Goal: Task Accomplishment & Management: Use online tool/utility

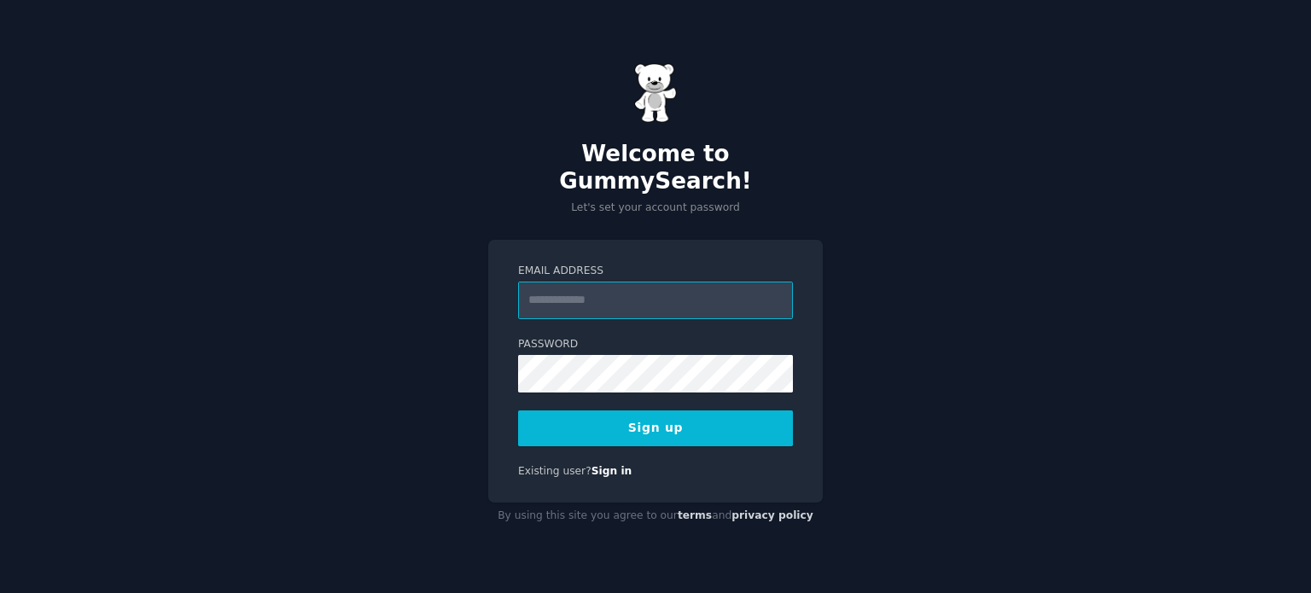
paste input "**********"
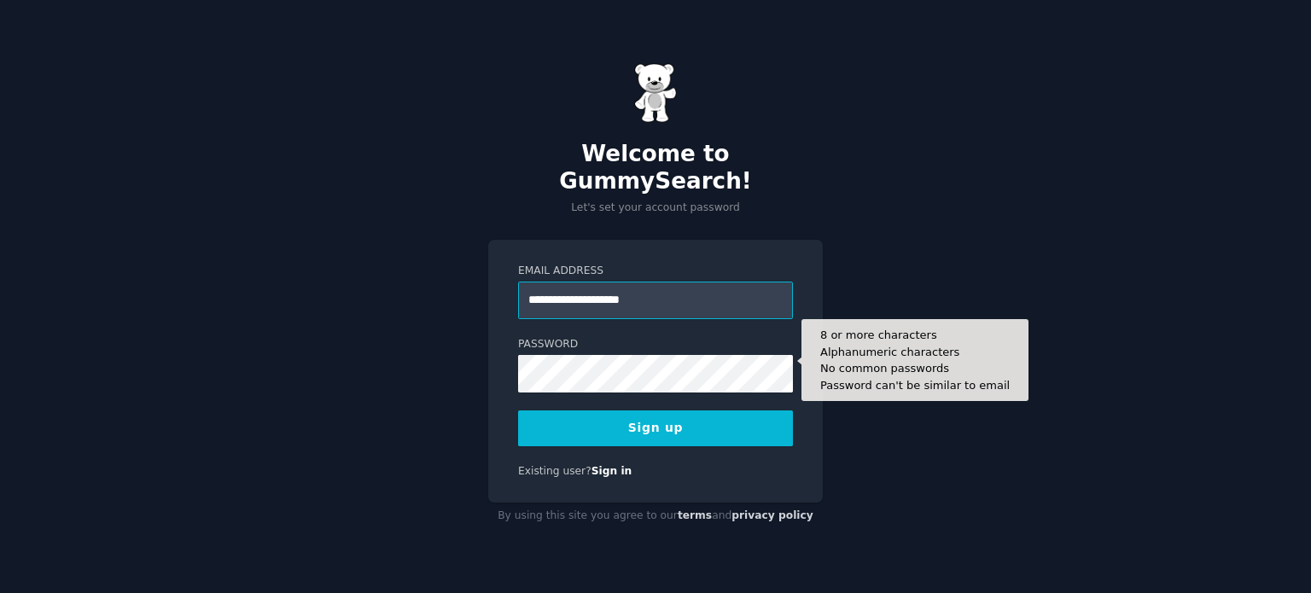
type input "**********"
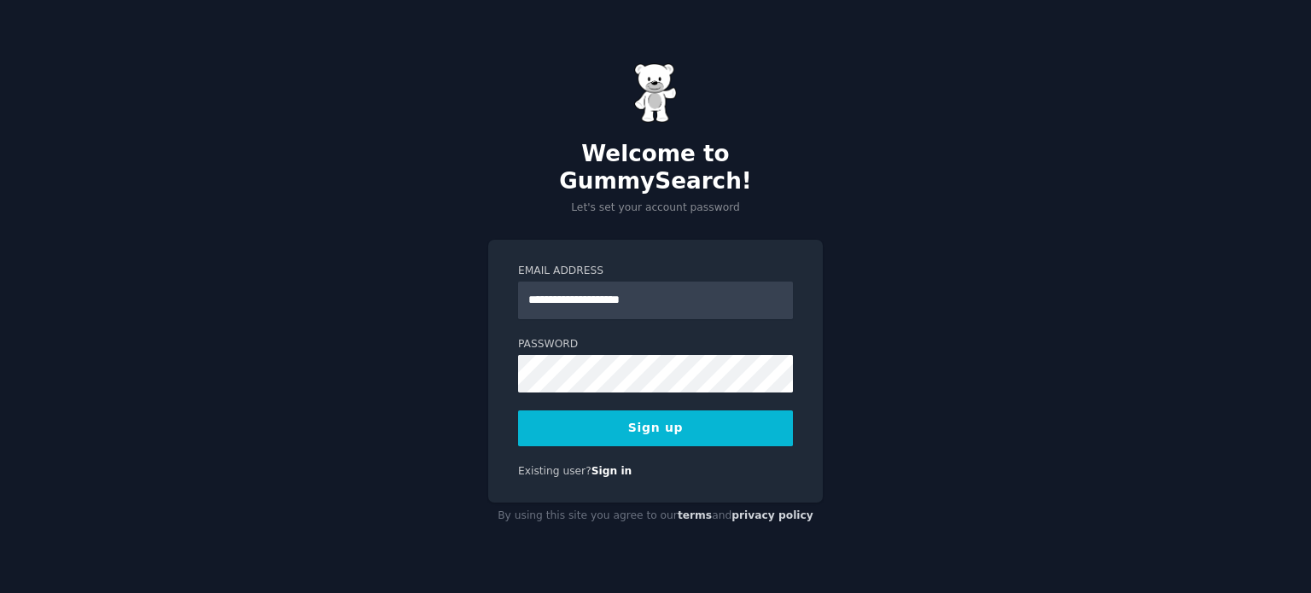
click at [553, 410] on button "Sign up" at bounding box center [655, 428] width 275 height 36
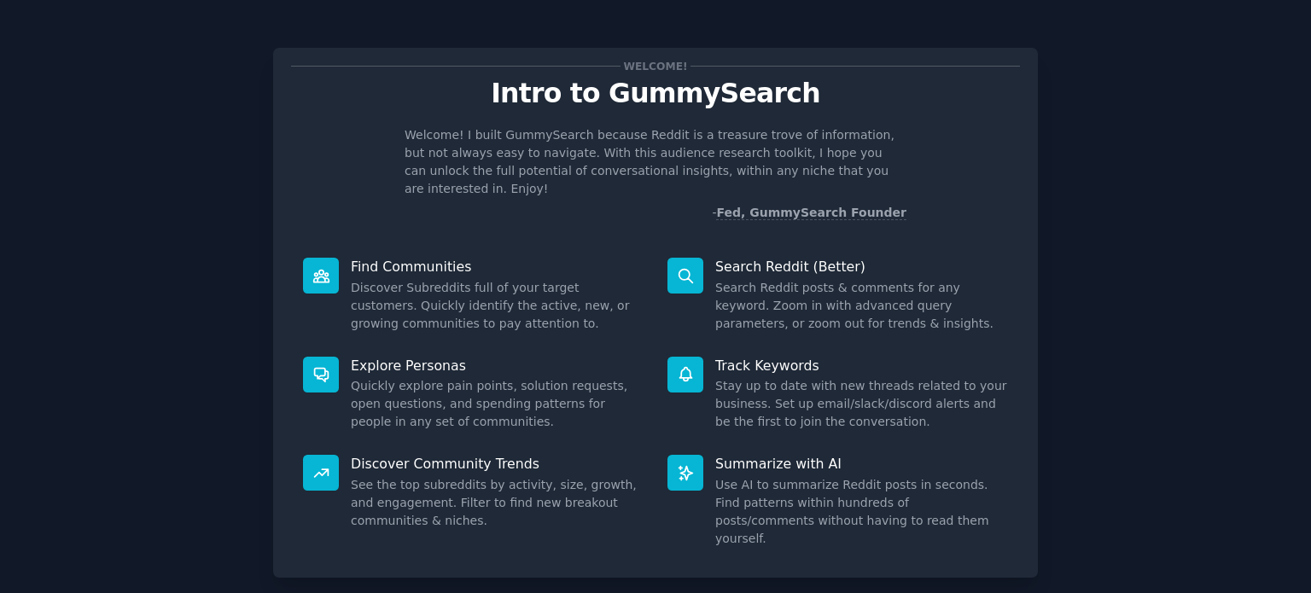
scroll to position [74, 0]
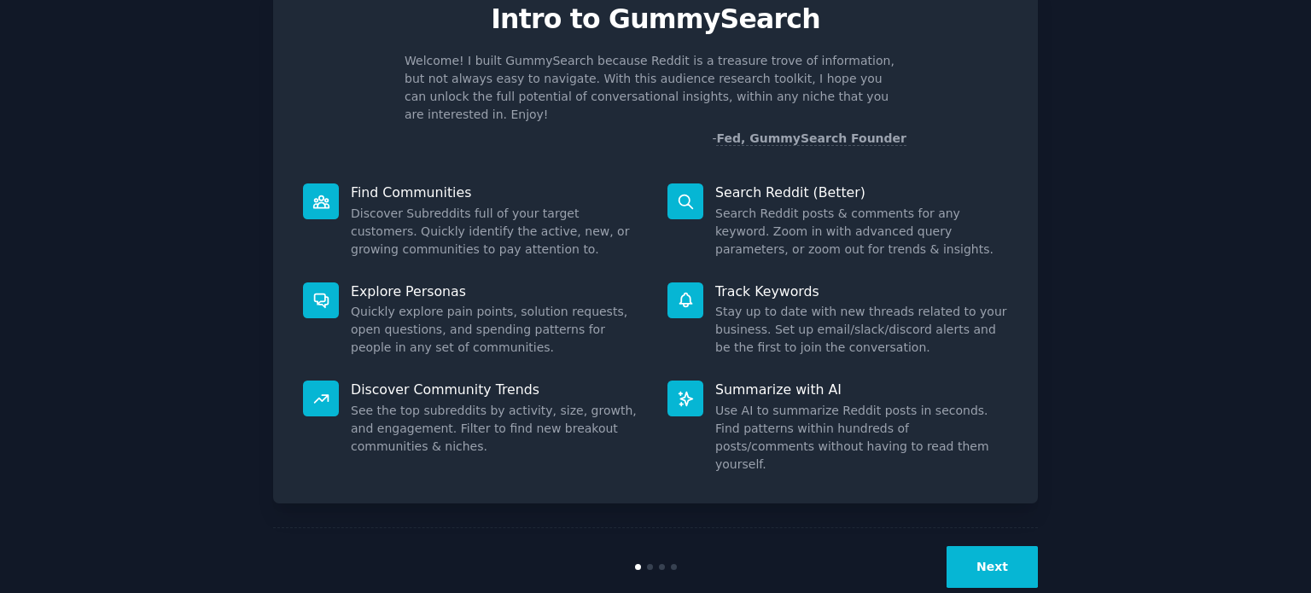
click at [965, 546] on button "Next" at bounding box center [991, 567] width 91 height 42
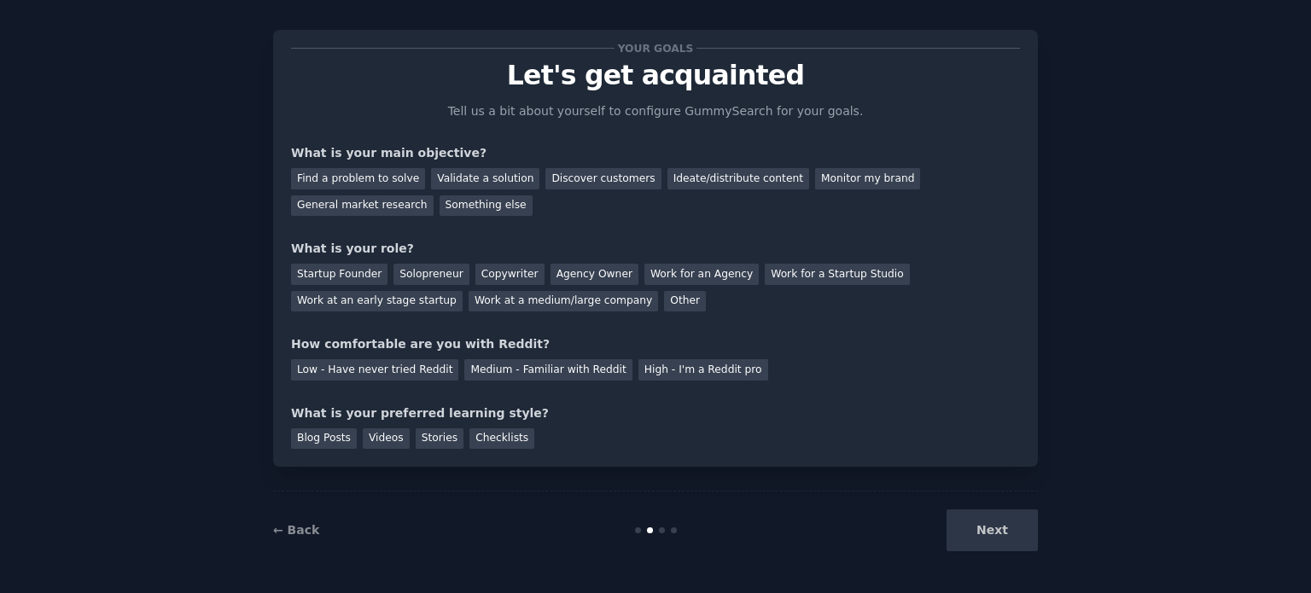
scroll to position [17, 0]
click at [1004, 535] on div "Next" at bounding box center [910, 531] width 255 height 42
click at [370, 175] on div "Find a problem to solve" at bounding box center [358, 179] width 134 height 21
click at [345, 269] on div "Startup Founder" at bounding box center [339, 275] width 96 height 21
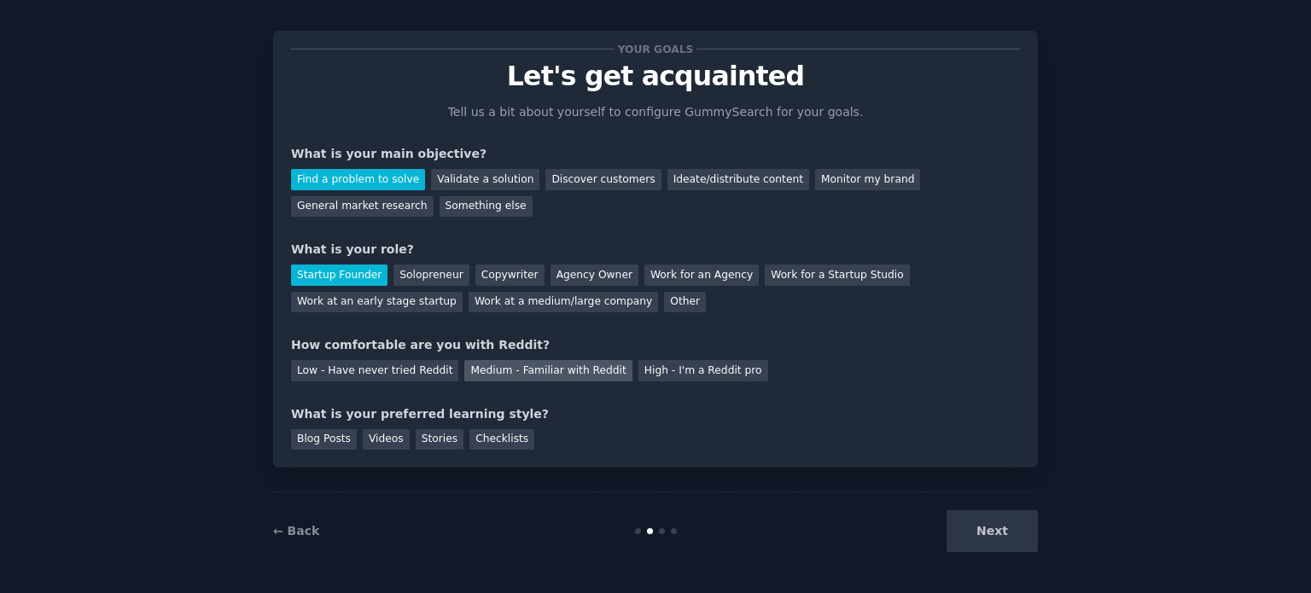
click at [533, 364] on div "Medium - Familiar with Reddit" at bounding box center [547, 370] width 167 height 21
click at [432, 439] on div "Stories" at bounding box center [440, 439] width 48 height 21
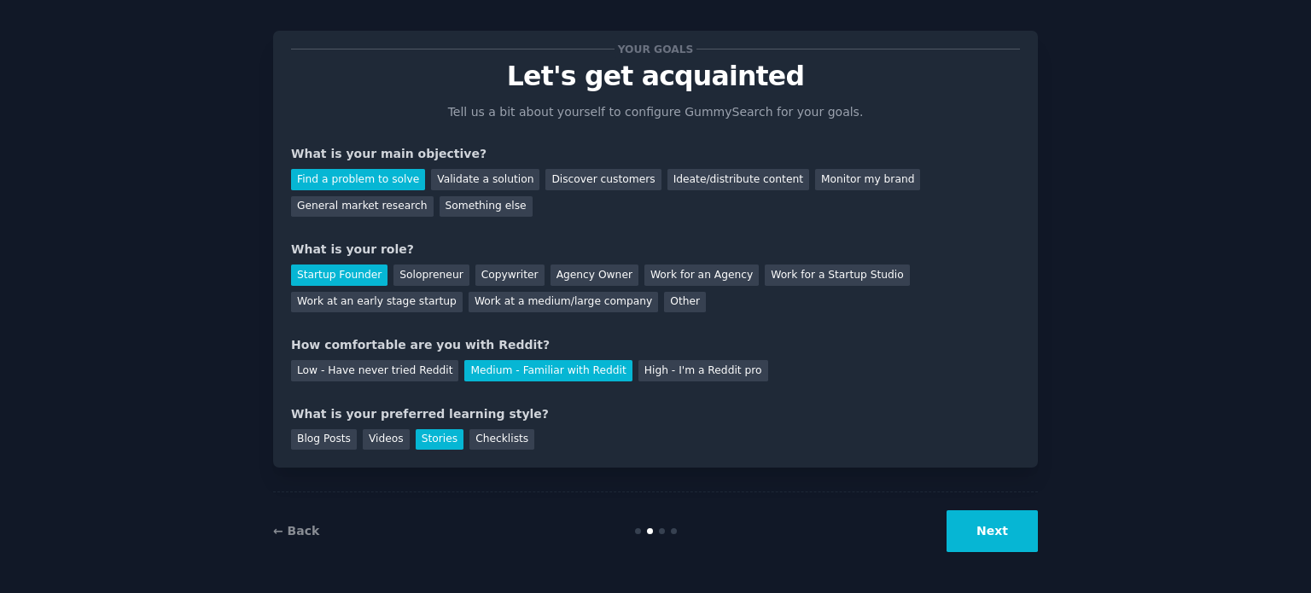
click at [998, 528] on button "Next" at bounding box center [991, 531] width 91 height 42
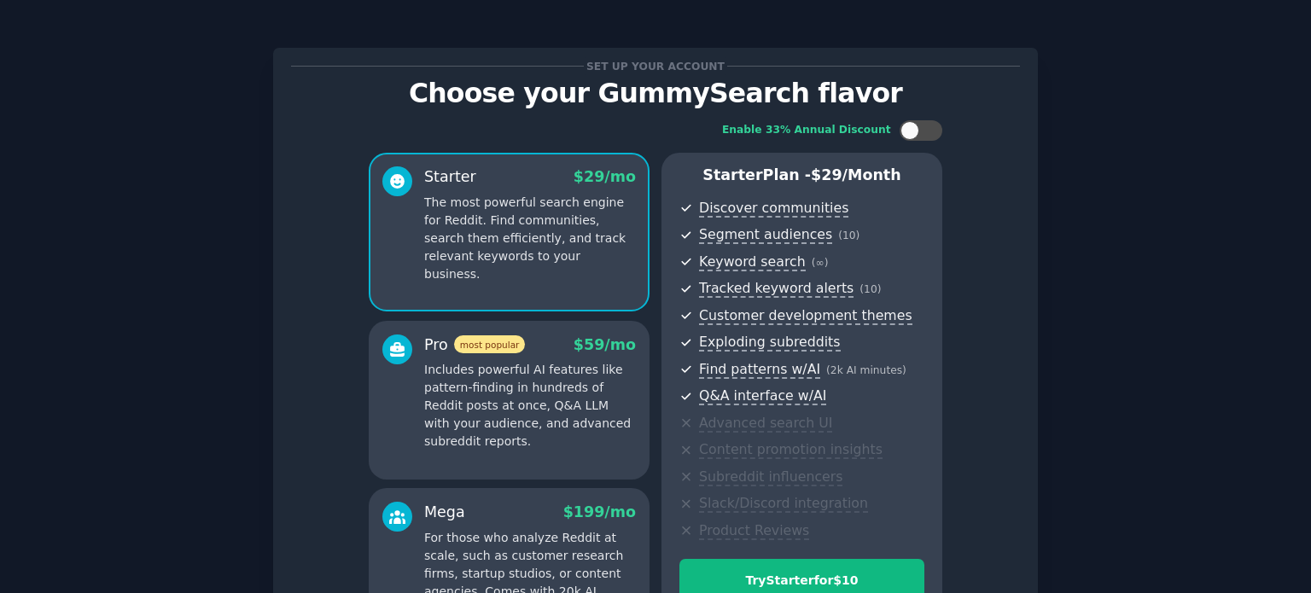
click at [608, 73] on span "Set up your account" at bounding box center [656, 66] width 144 height 18
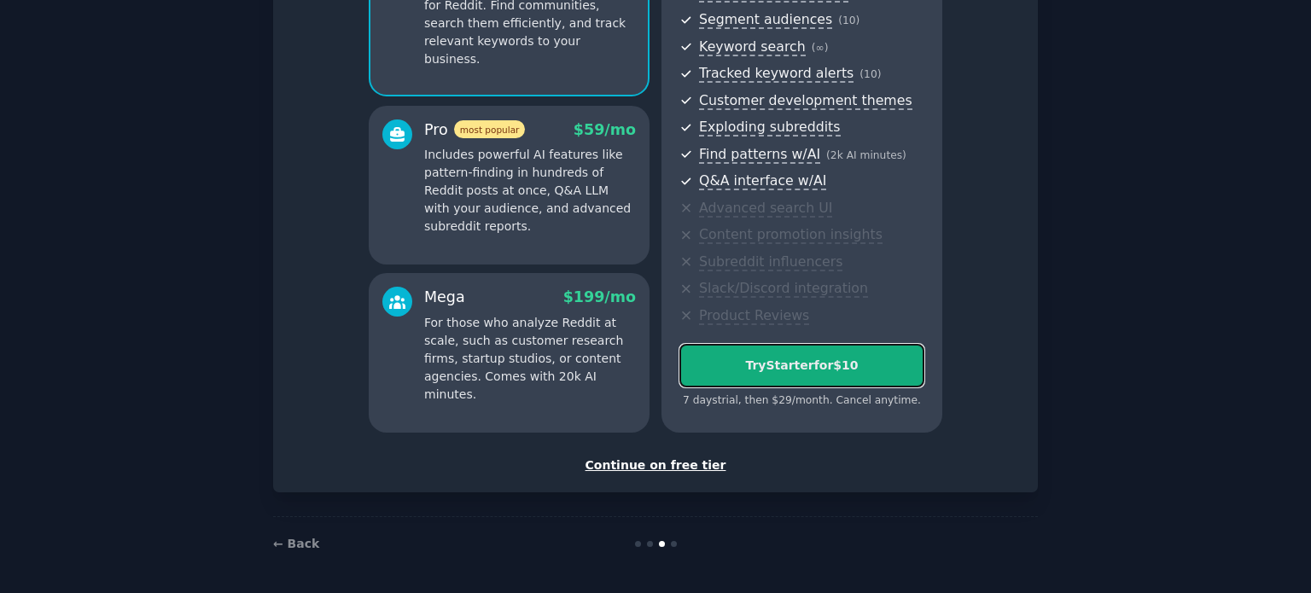
click at [790, 382] on button "Try Starter for $10" at bounding box center [801, 366] width 245 height 44
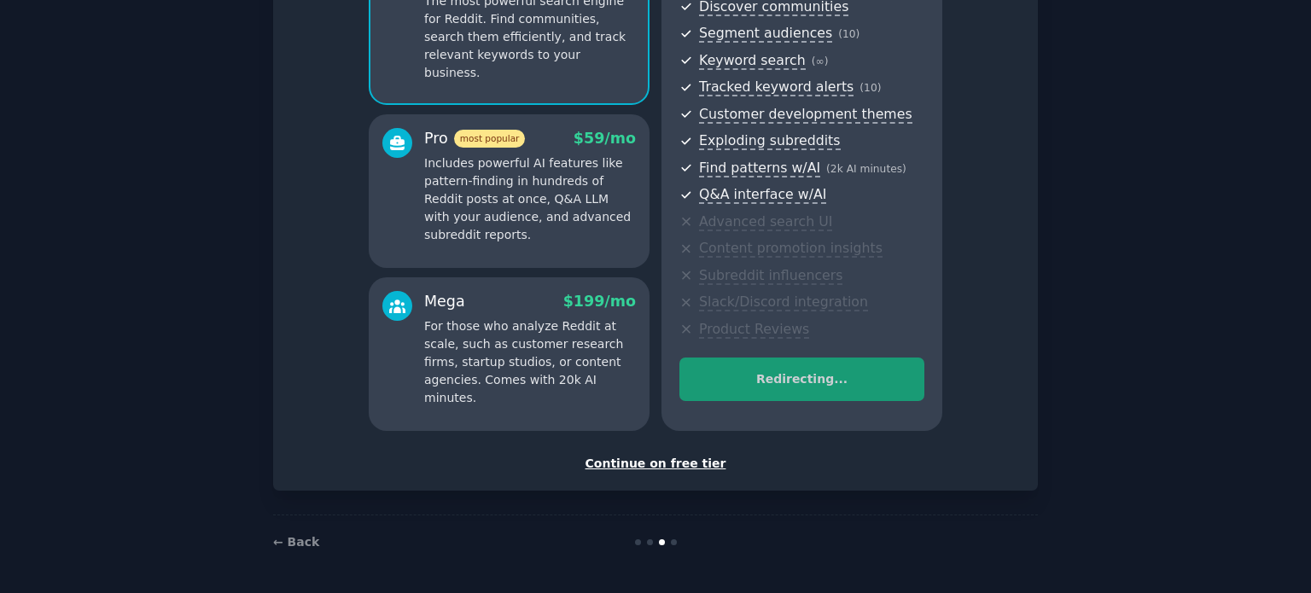
scroll to position [201, 0]
click at [660, 460] on div "Continue on free tier" at bounding box center [655, 465] width 729 height 18
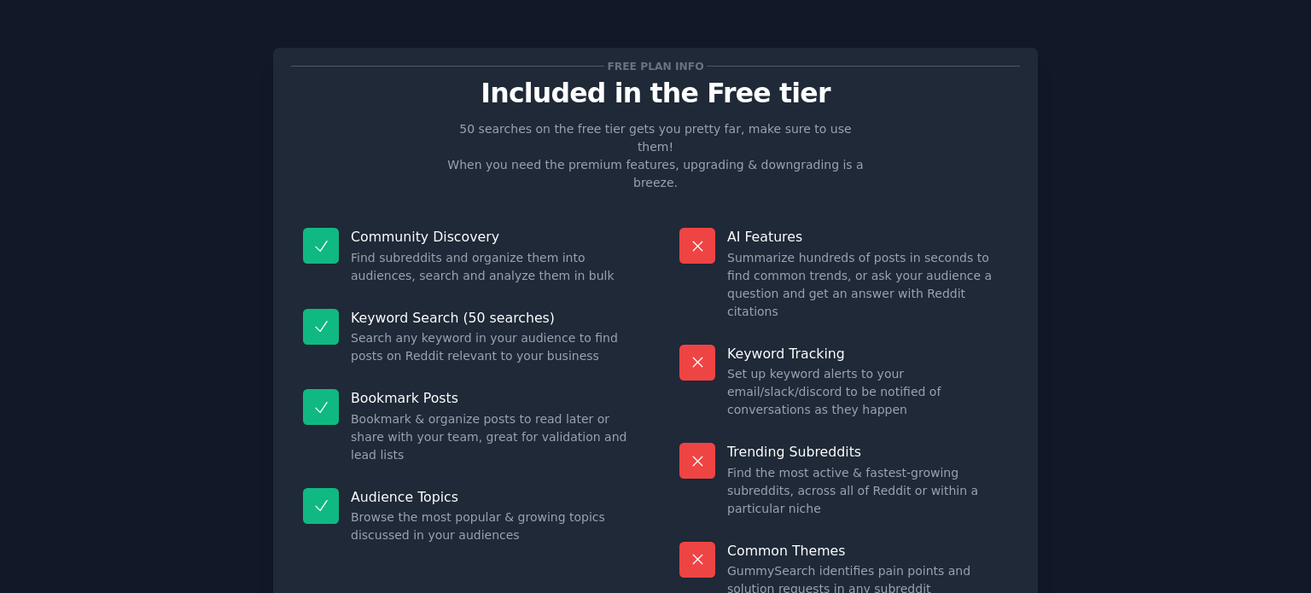
scroll to position [71, 0]
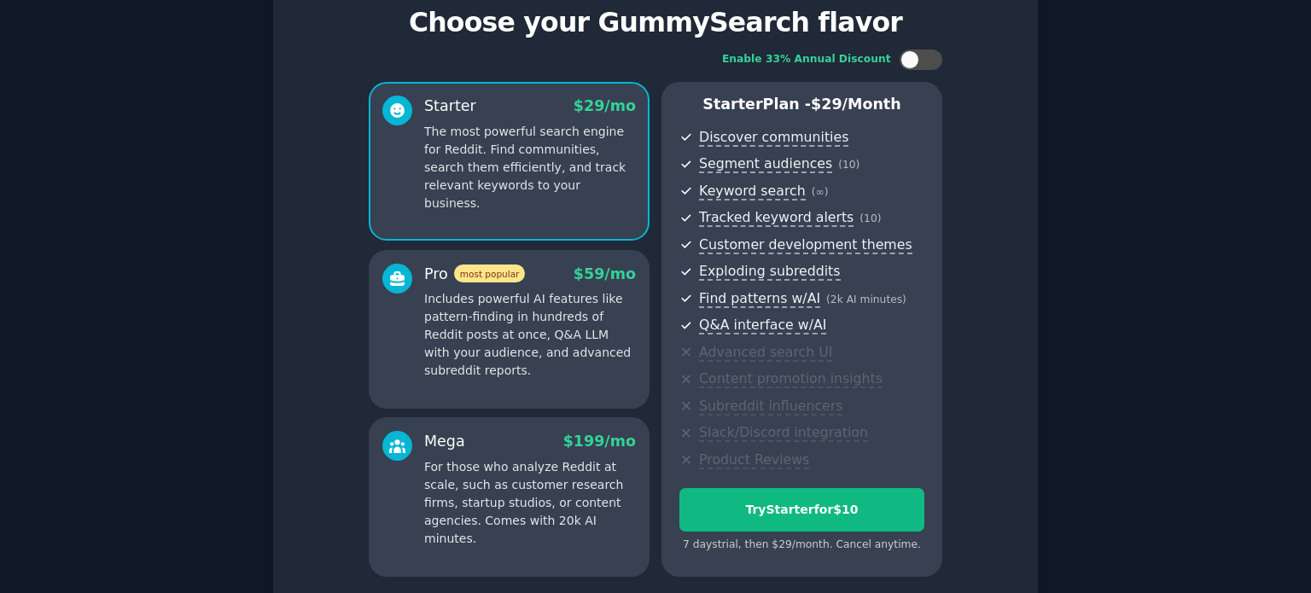
scroll to position [215, 0]
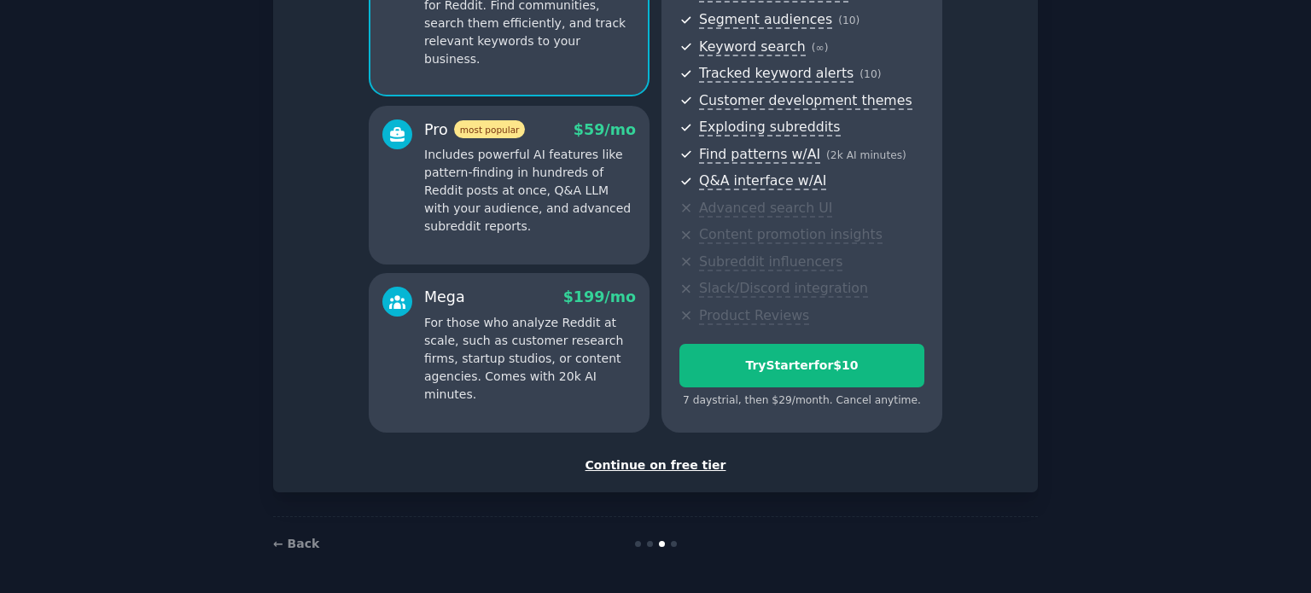
click at [655, 463] on div "Continue on free tier" at bounding box center [655, 466] width 729 height 18
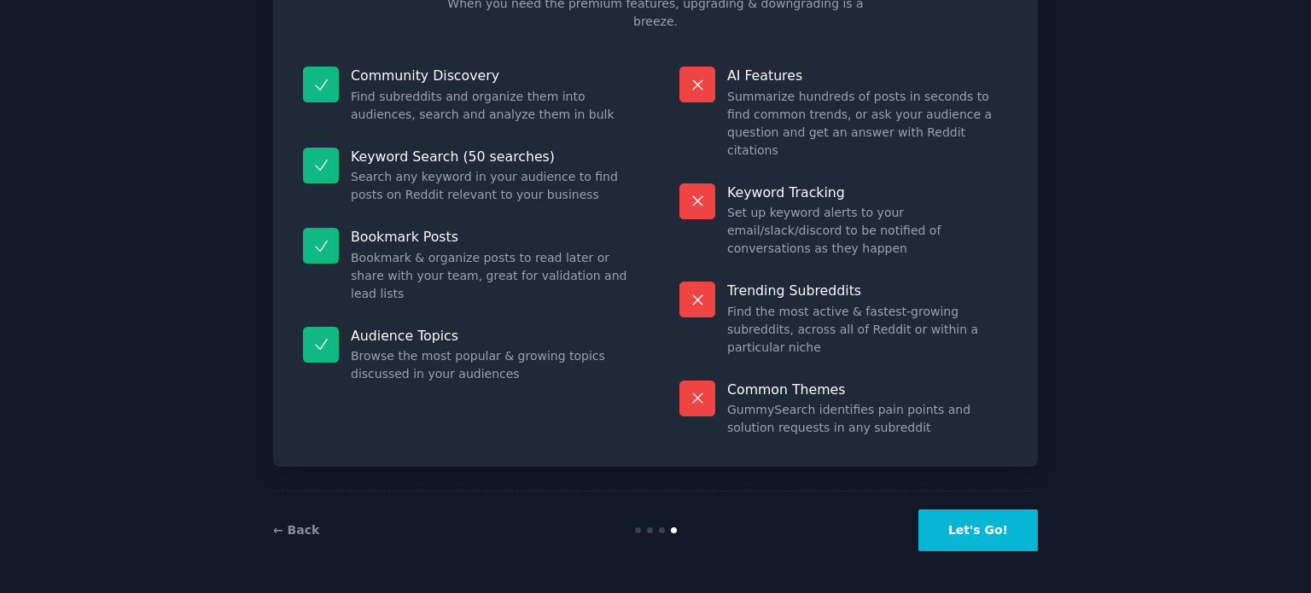
scroll to position [71, 0]
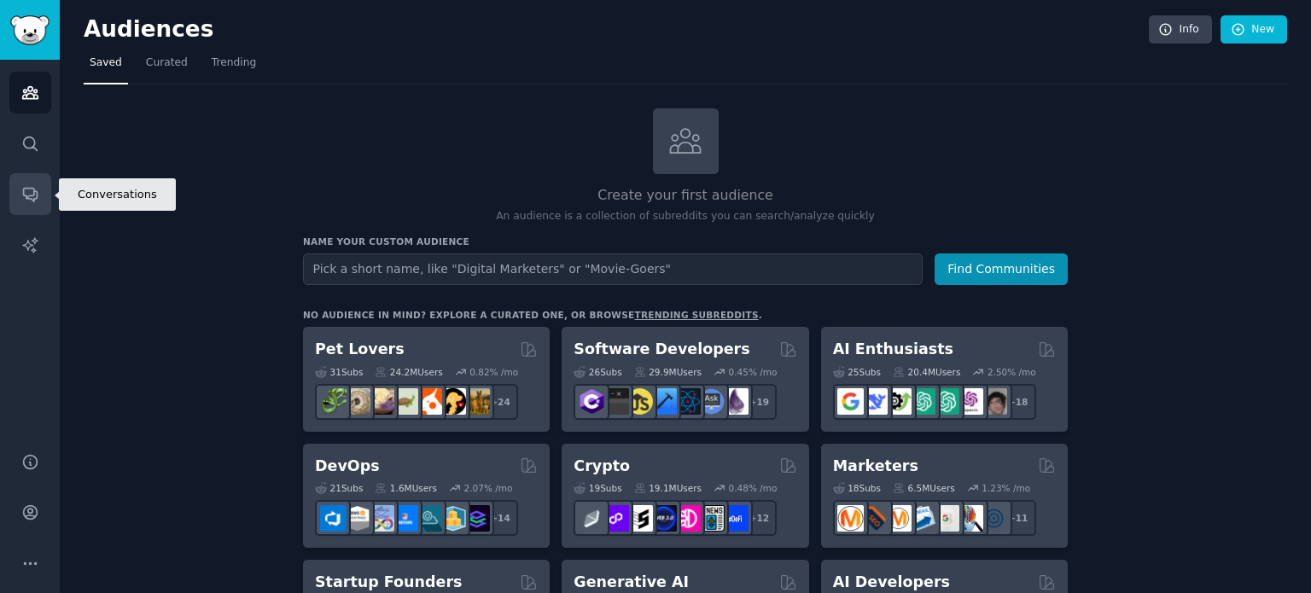
click at [33, 197] on icon "Sidebar" at bounding box center [30, 194] width 18 height 18
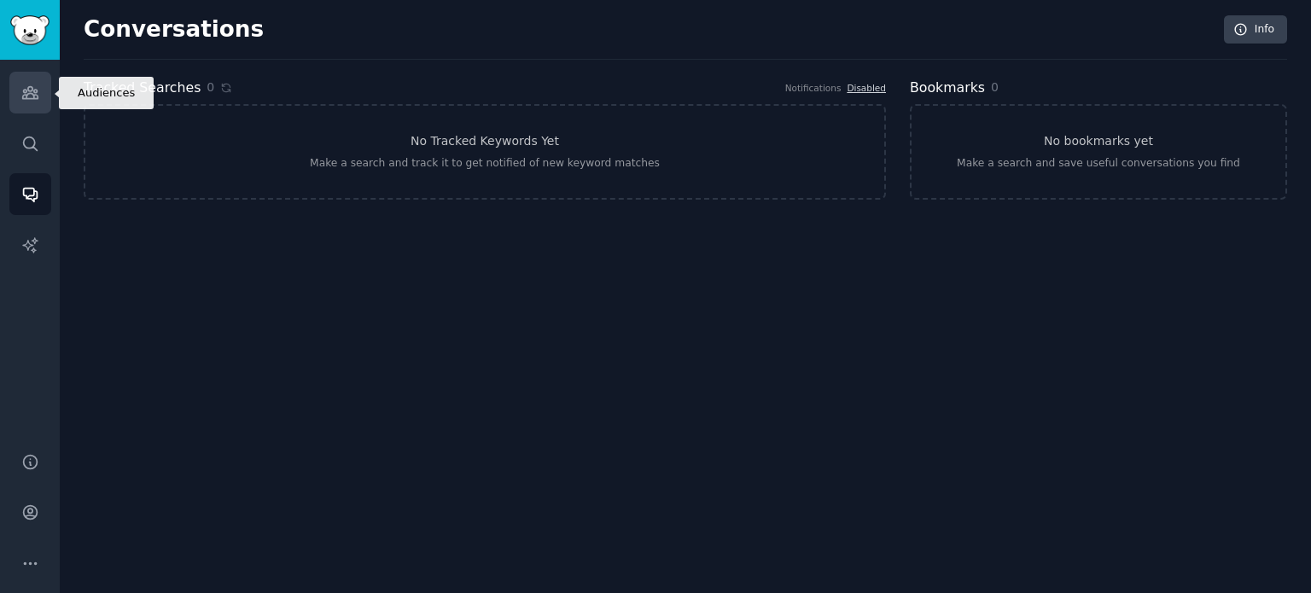
click at [24, 88] on icon "Sidebar" at bounding box center [30, 93] width 18 height 18
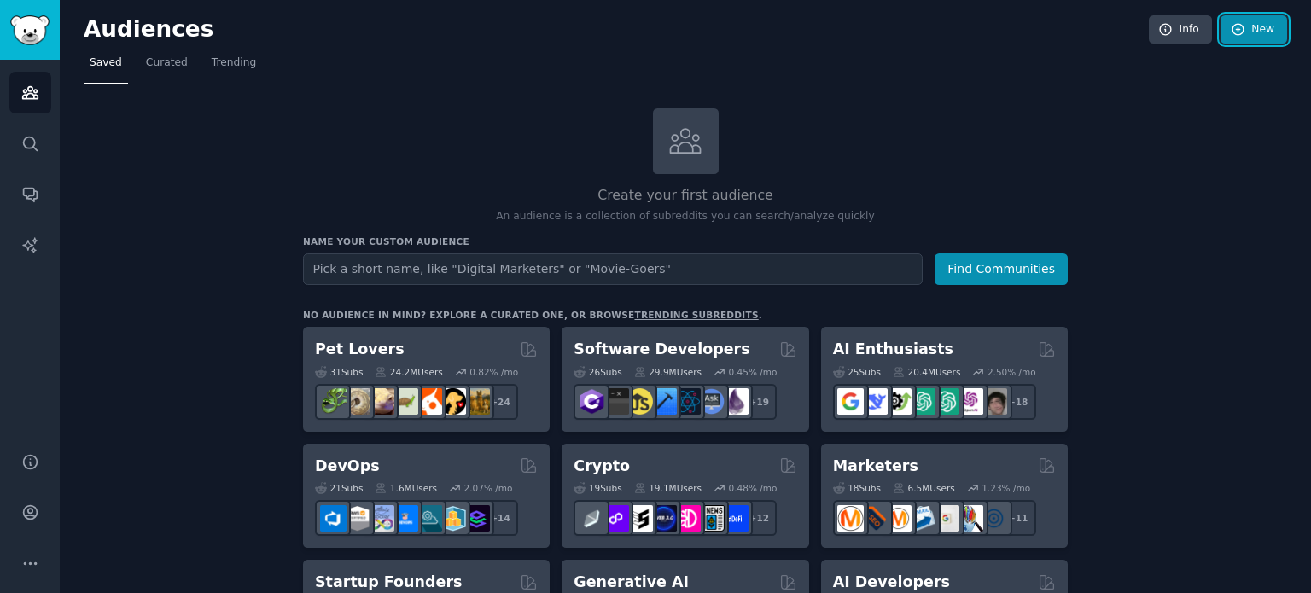
click at [1248, 26] on link "New" at bounding box center [1253, 29] width 67 height 29
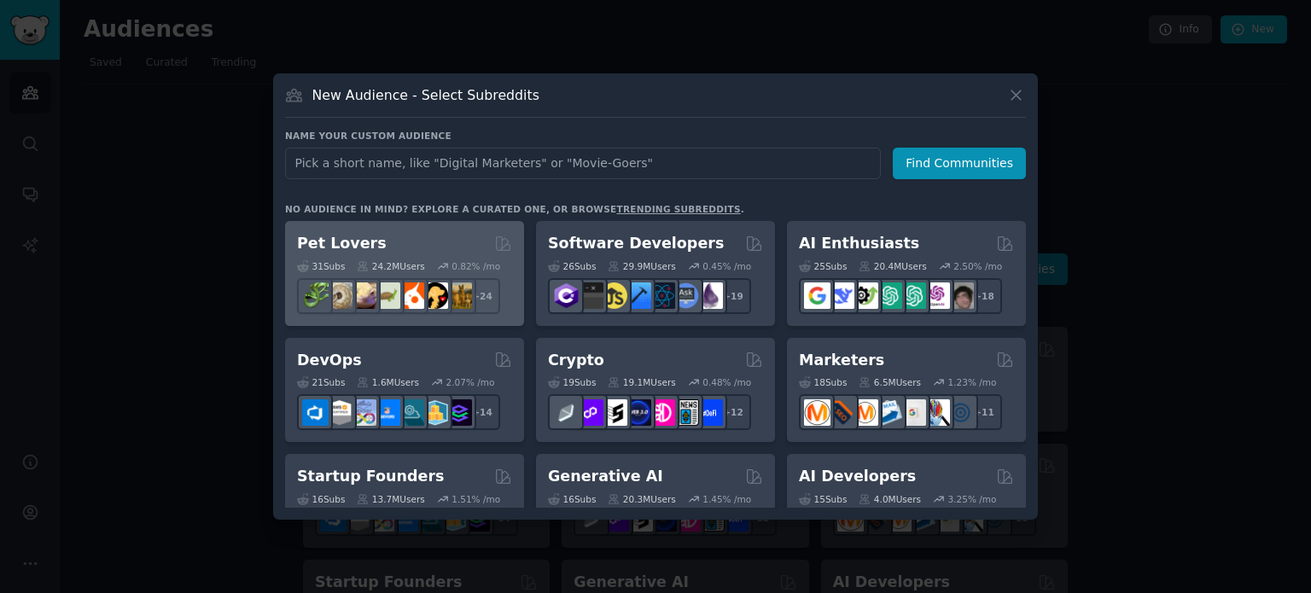
click at [359, 236] on h2 "Pet Lovers" at bounding box center [342, 243] width 90 height 21
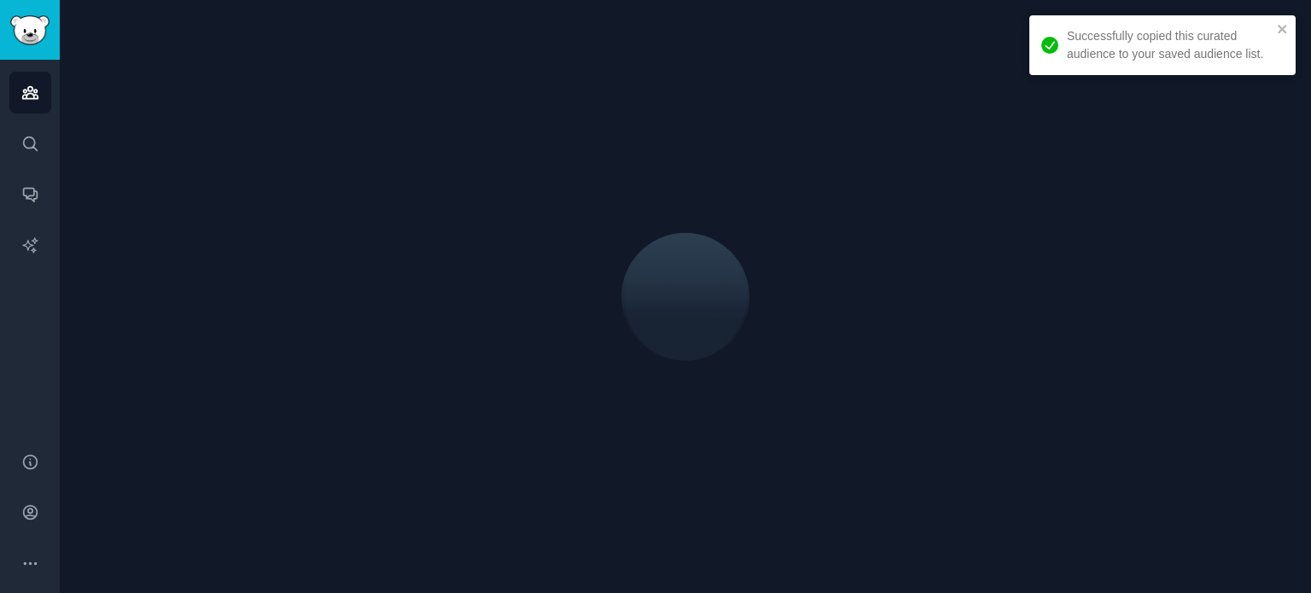
click at [364, 242] on div at bounding box center [685, 296] width 1203 height 545
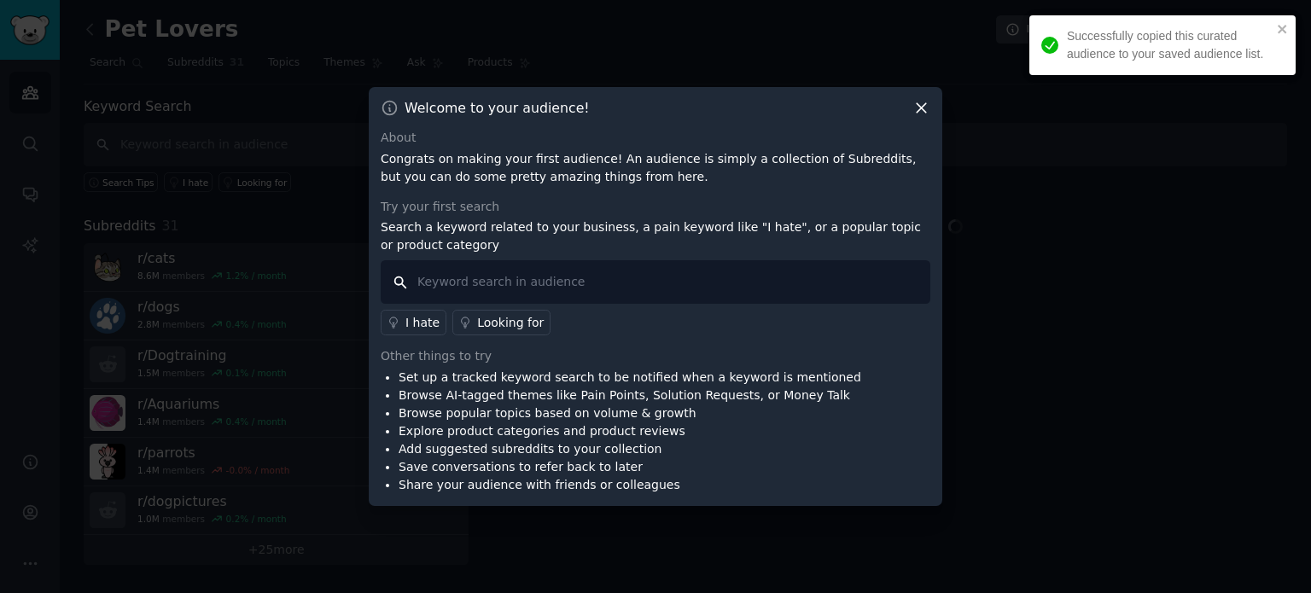
click at [493, 278] on input "text" at bounding box center [656, 282] width 550 height 44
click at [530, 280] on input "text" at bounding box center [656, 282] width 550 height 44
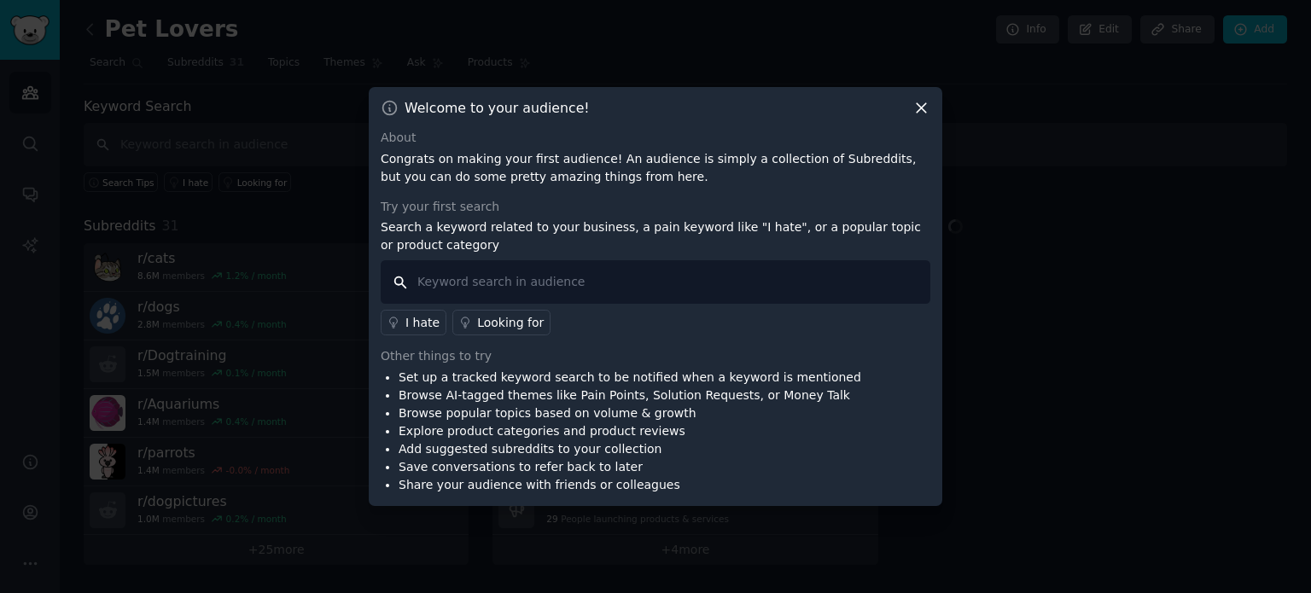
click at [492, 272] on input "text" at bounding box center [656, 282] width 550 height 44
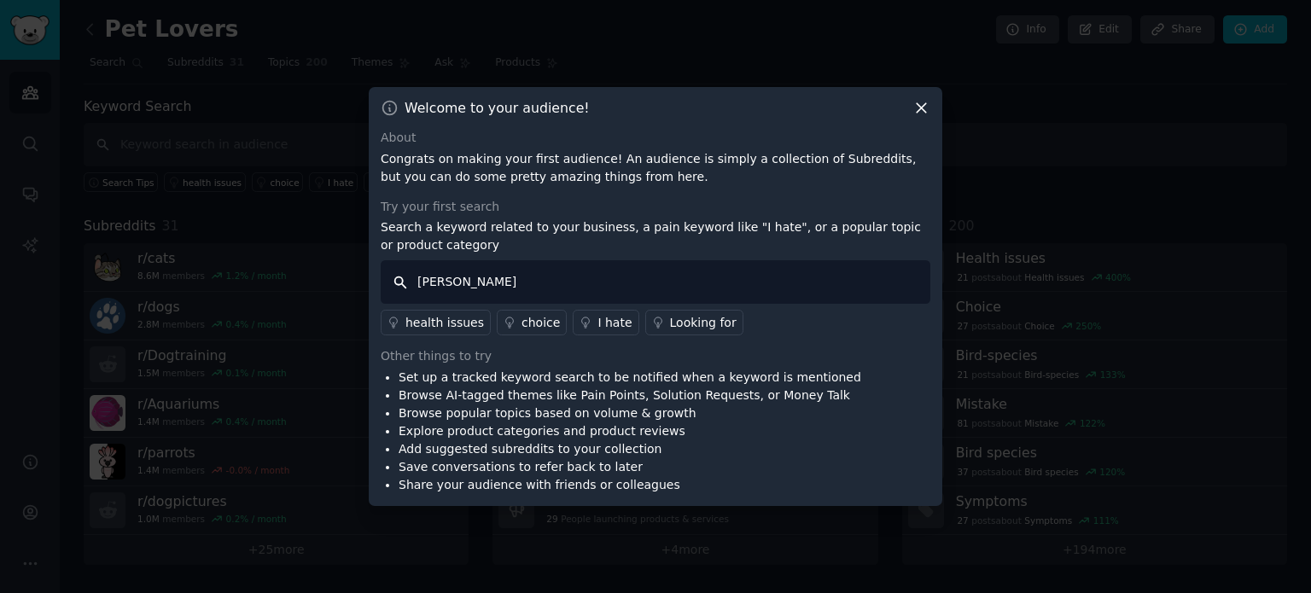
type input "[PERSON_NAME]"
click at [447, 325] on div "health issues" at bounding box center [444, 323] width 79 height 18
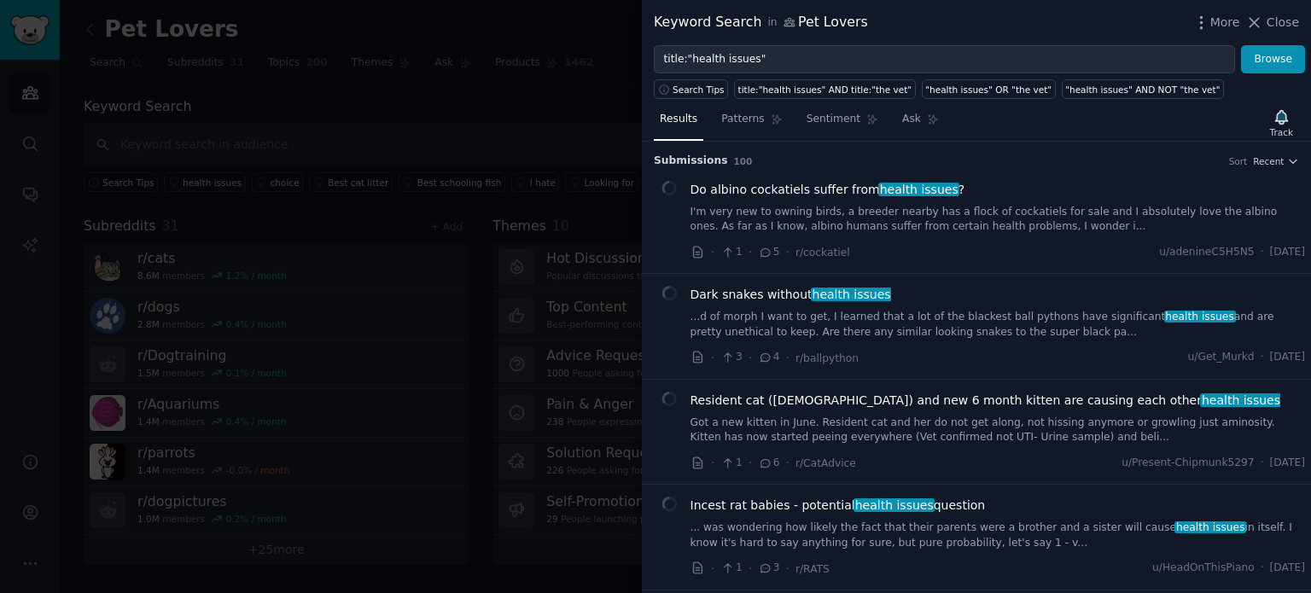
click at [746, 188] on span "Do albino cockatiels suffer from health issues ?" at bounding box center [827, 190] width 275 height 18
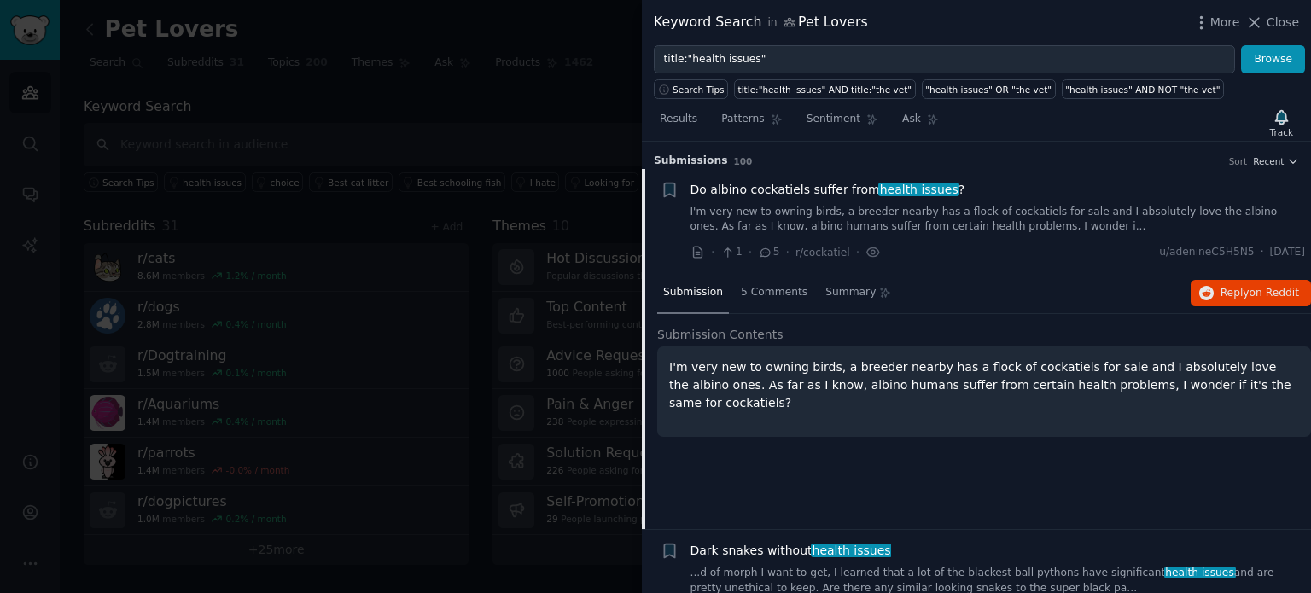
click at [344, 159] on div at bounding box center [655, 296] width 1311 height 593
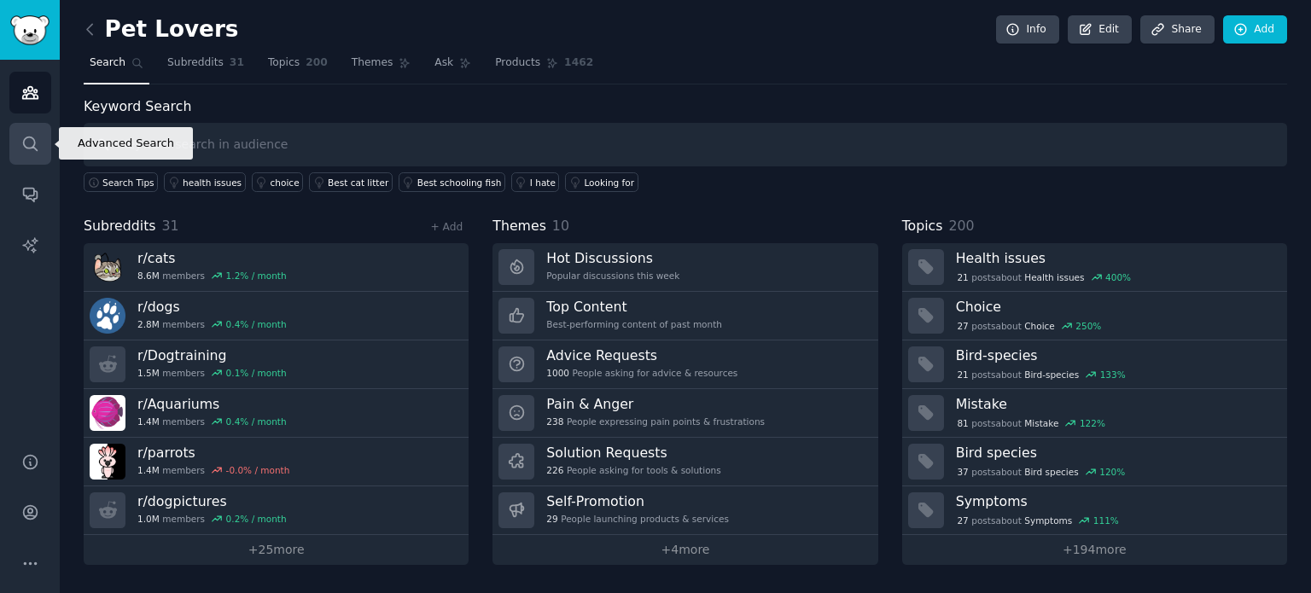
click at [32, 142] on icon "Sidebar" at bounding box center [30, 144] width 18 height 18
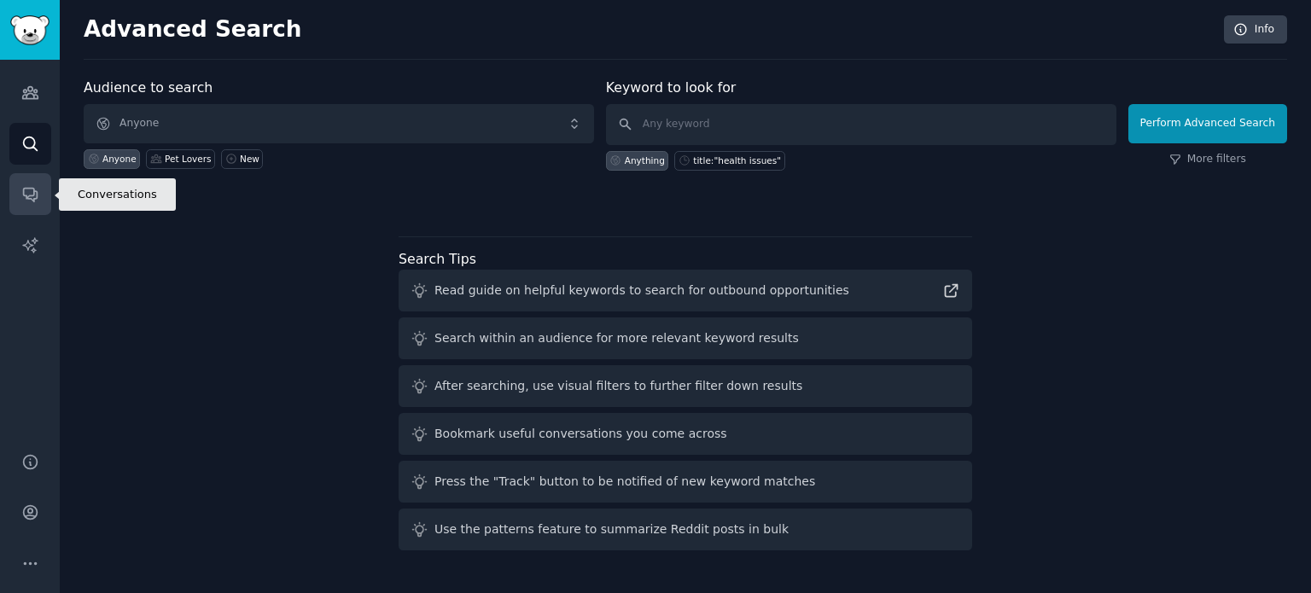
click at [20, 173] on link "Conversations" at bounding box center [30, 194] width 42 height 42
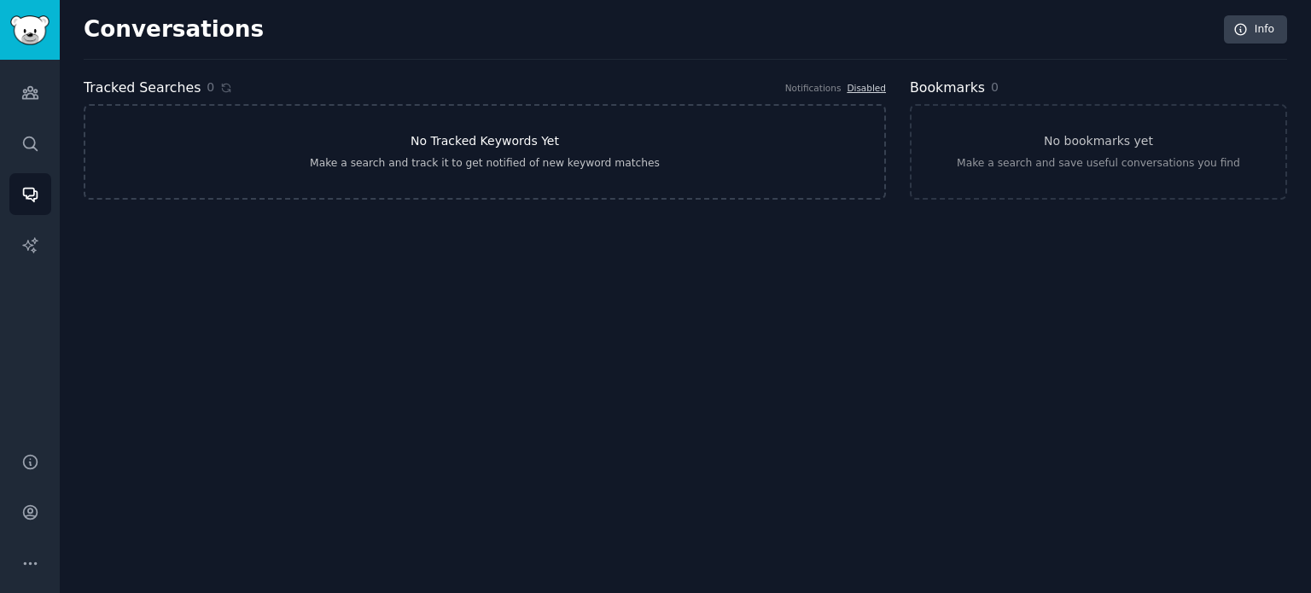
click at [379, 164] on div "Make a search and track it to get notified of new keyword matches" at bounding box center [485, 163] width 350 height 15
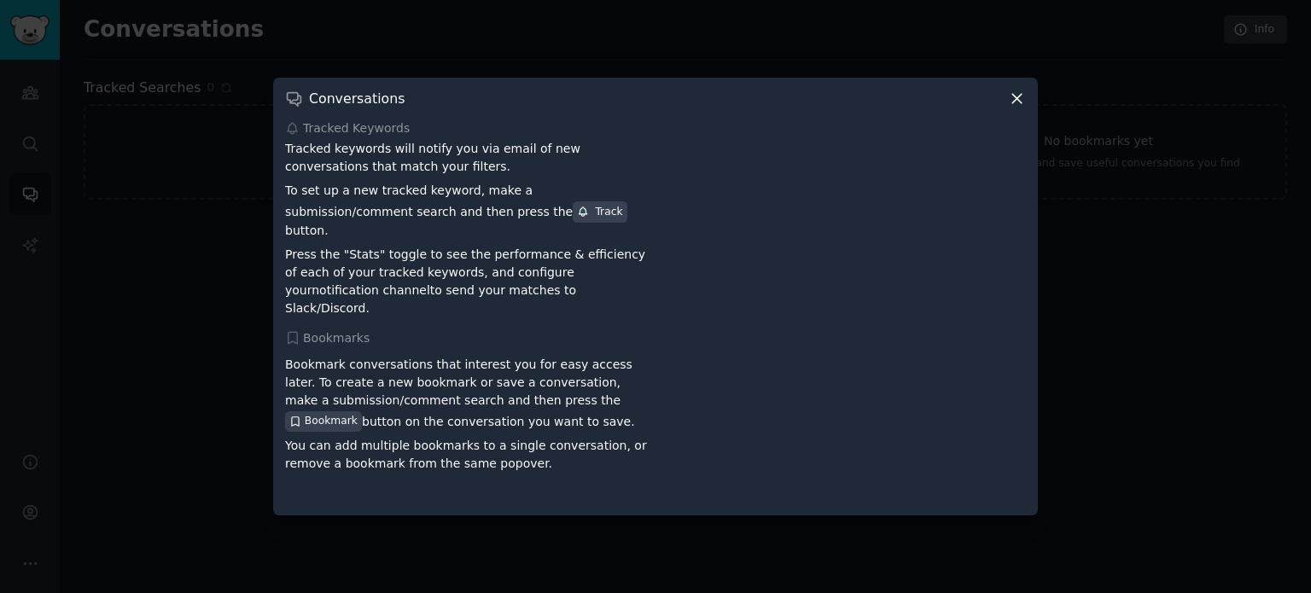
click at [26, 123] on div at bounding box center [655, 296] width 1311 height 593
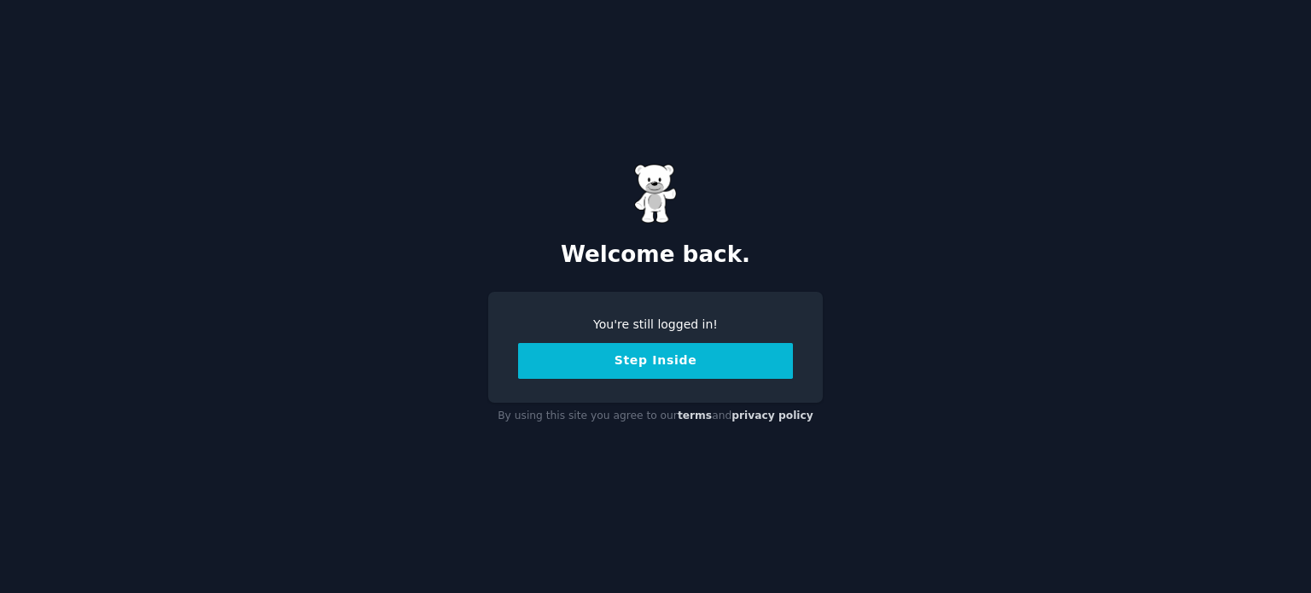
click at [638, 358] on button "Step Inside" at bounding box center [655, 361] width 275 height 36
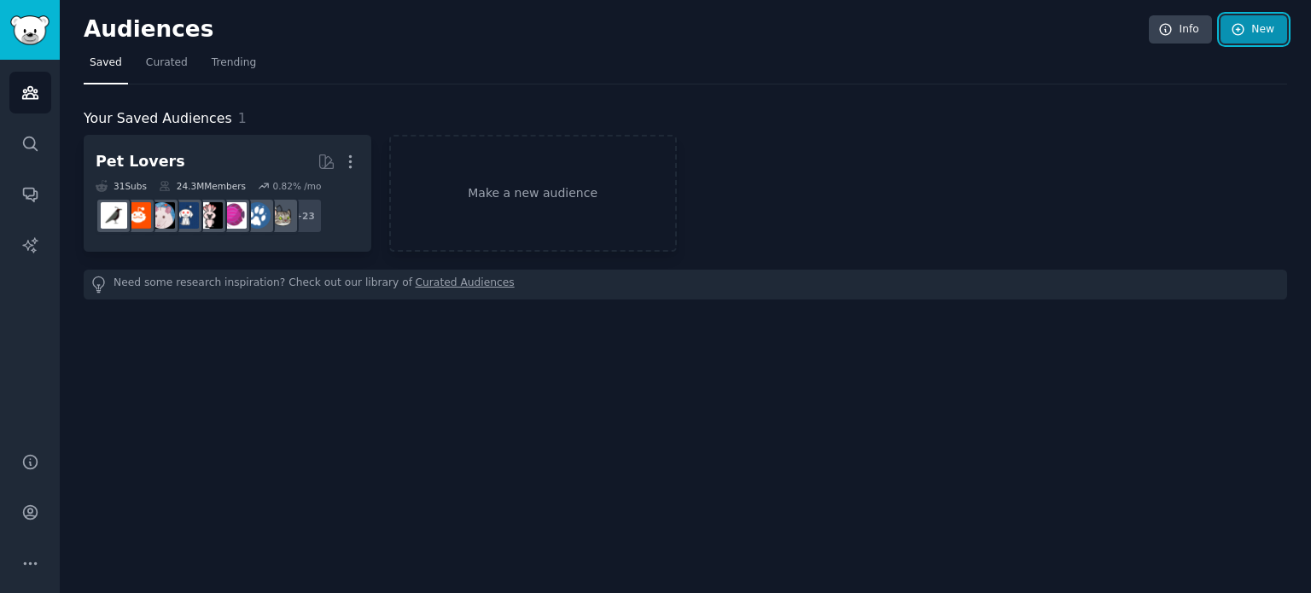
click at [1239, 33] on icon at bounding box center [1238, 29] width 15 height 15
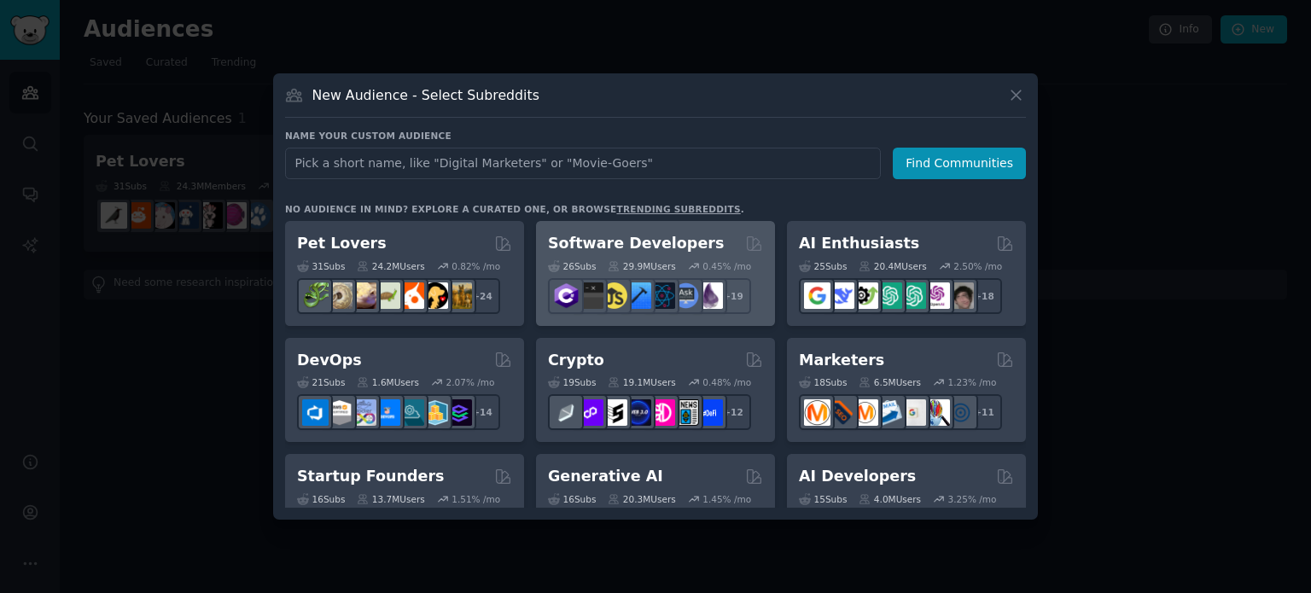
click at [655, 244] on h2 "Software Developers" at bounding box center [636, 243] width 176 height 21
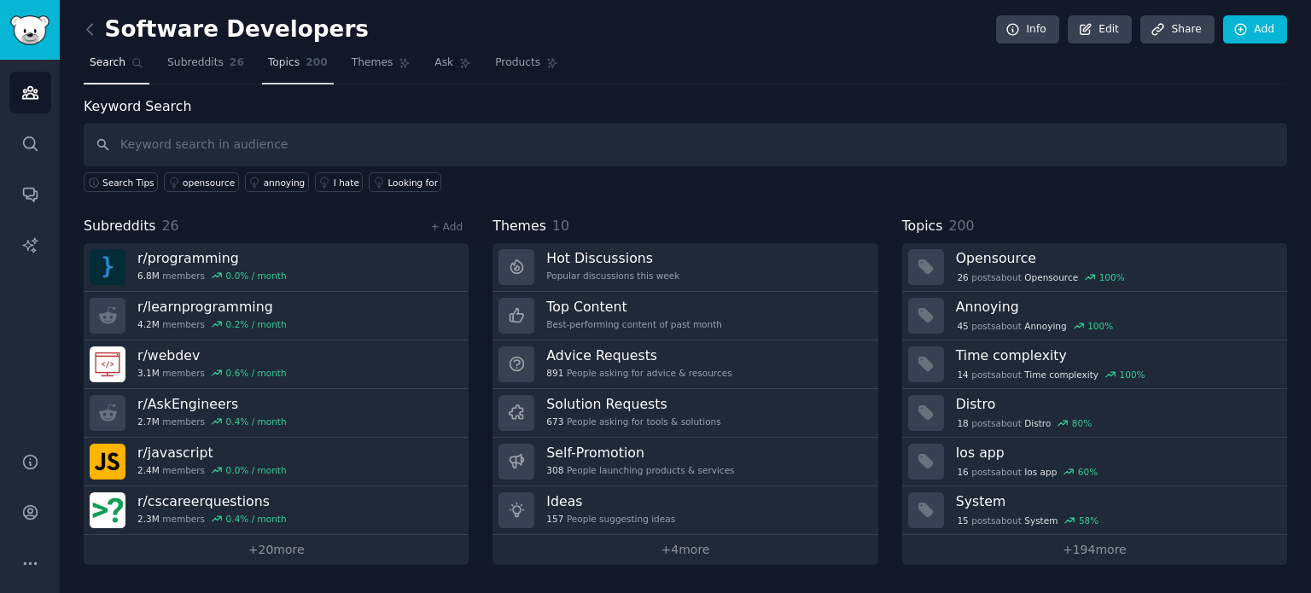
click at [281, 64] on span "Topics" at bounding box center [284, 62] width 32 height 15
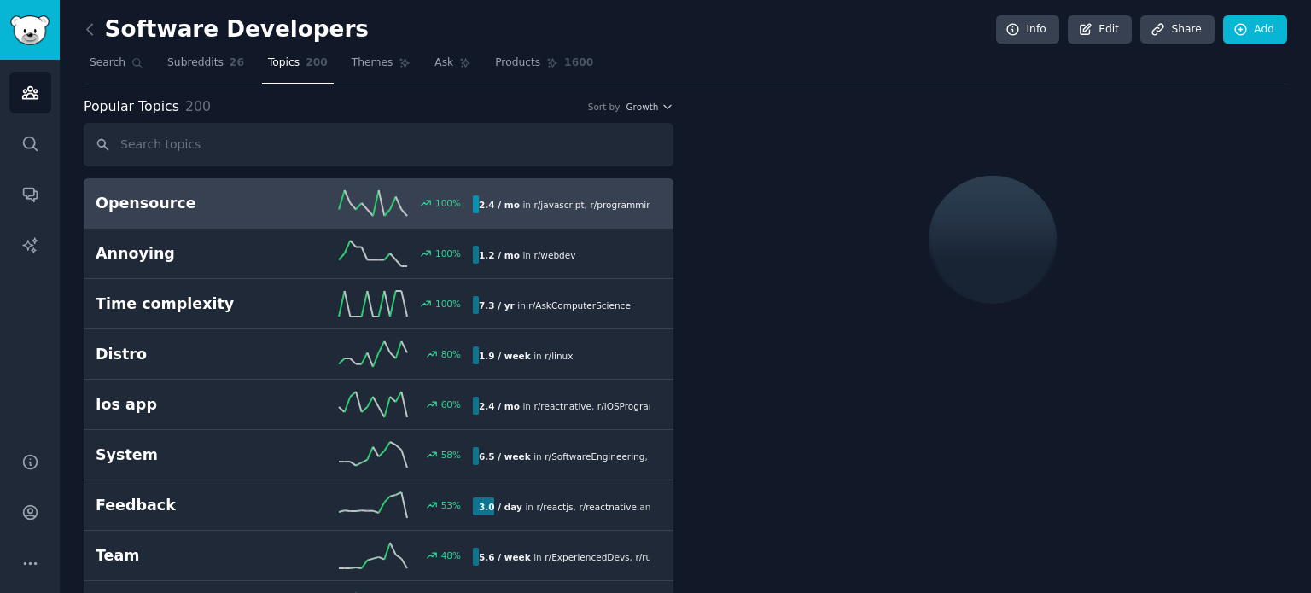
click at [154, 209] on h2 "Opensource" at bounding box center [190, 203] width 189 height 21
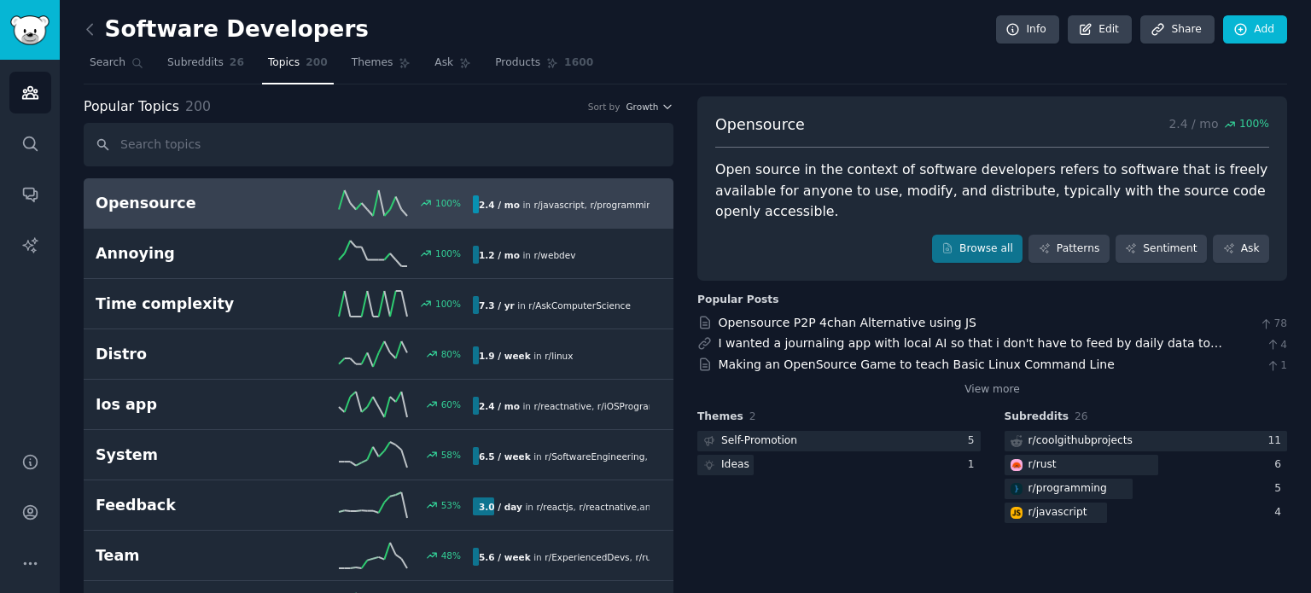
click at [131, 201] on h2 "Opensource" at bounding box center [190, 203] width 189 height 21
click at [1223, 30] on link "Add" at bounding box center [1255, 29] width 64 height 29
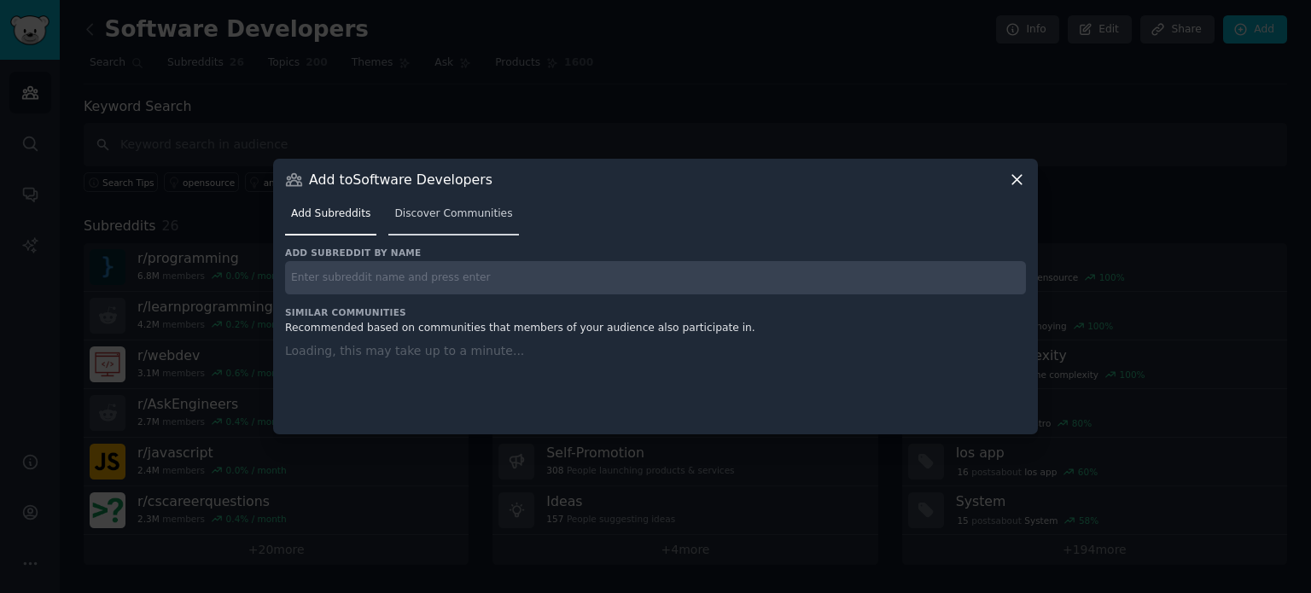
drag, startPoint x: 370, startPoint y: 282, endPoint x: 452, endPoint y: 213, distance: 107.7
click at [452, 213] on div "Add to Software Developers Add Subreddits Discover Communities Add subreddit by…" at bounding box center [655, 297] width 765 height 276
click at [452, 213] on span "Discover Communities" at bounding box center [453, 214] width 118 height 15
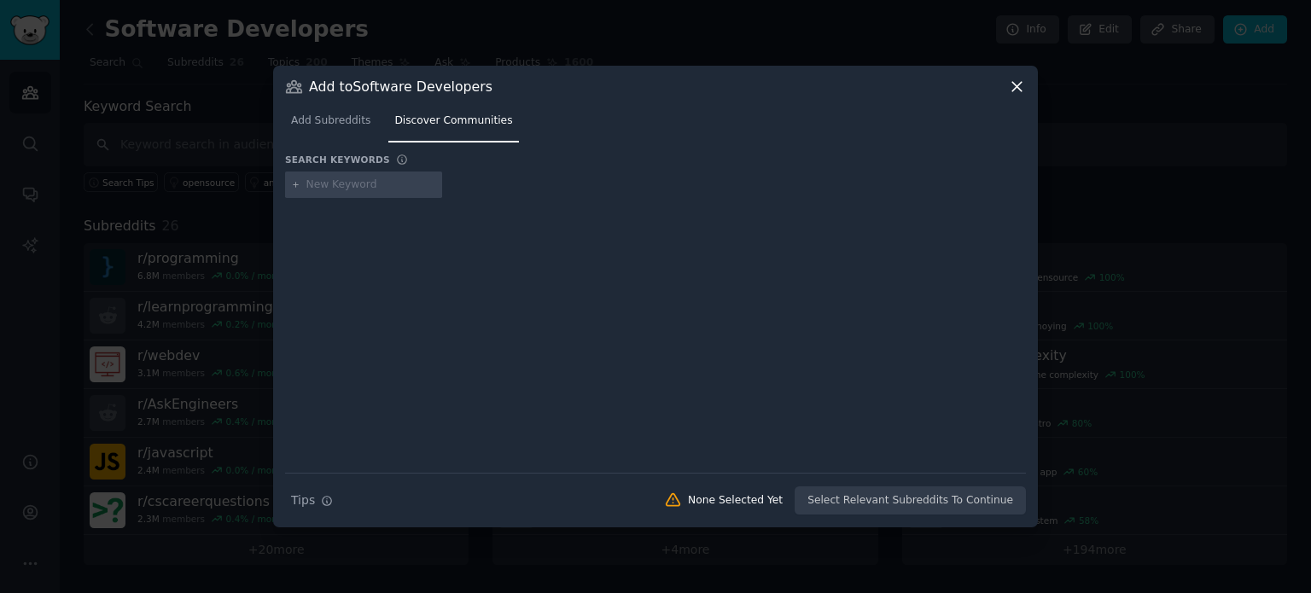
click at [1007, 90] on div "Add to Software Developers" at bounding box center [655, 87] width 741 height 18
click at [1019, 85] on icon at bounding box center [1017, 87] width 18 height 18
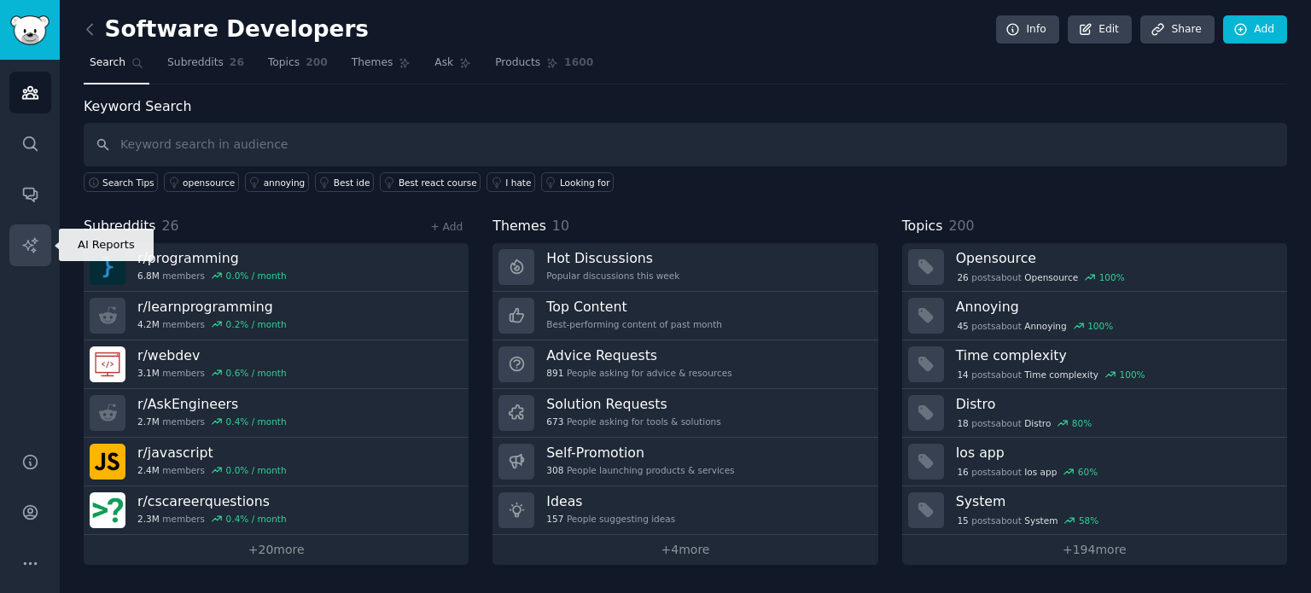
click at [30, 263] on link "AI Reports" at bounding box center [30, 245] width 42 height 42
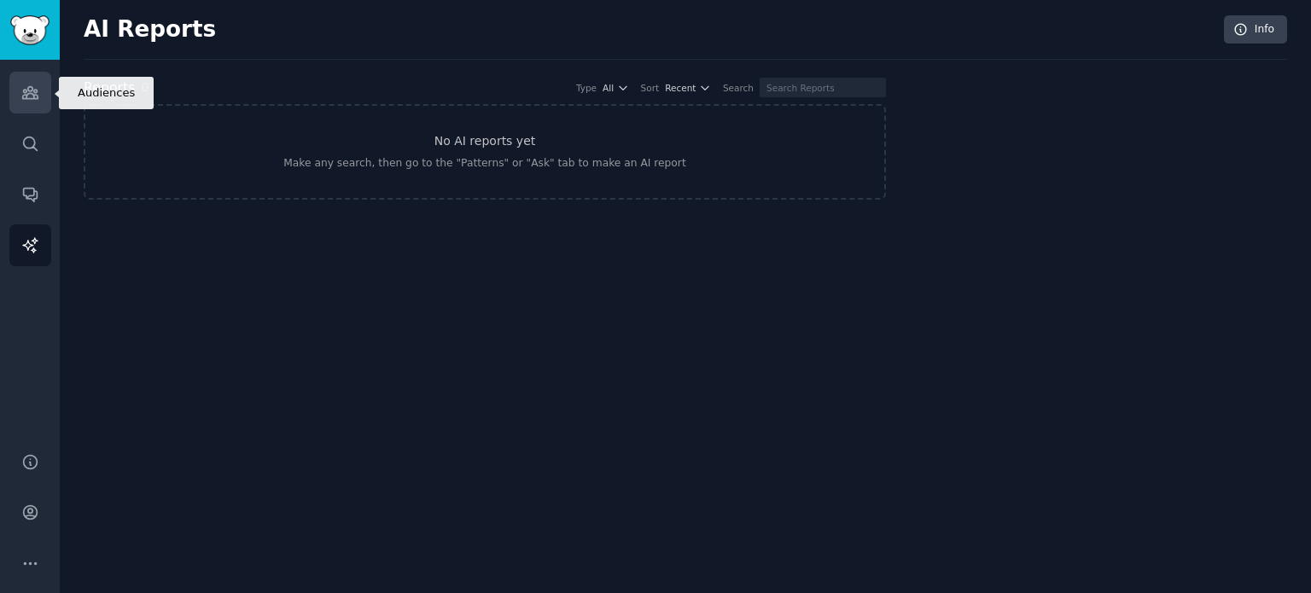
click at [22, 90] on icon "Sidebar" at bounding box center [29, 93] width 15 height 12
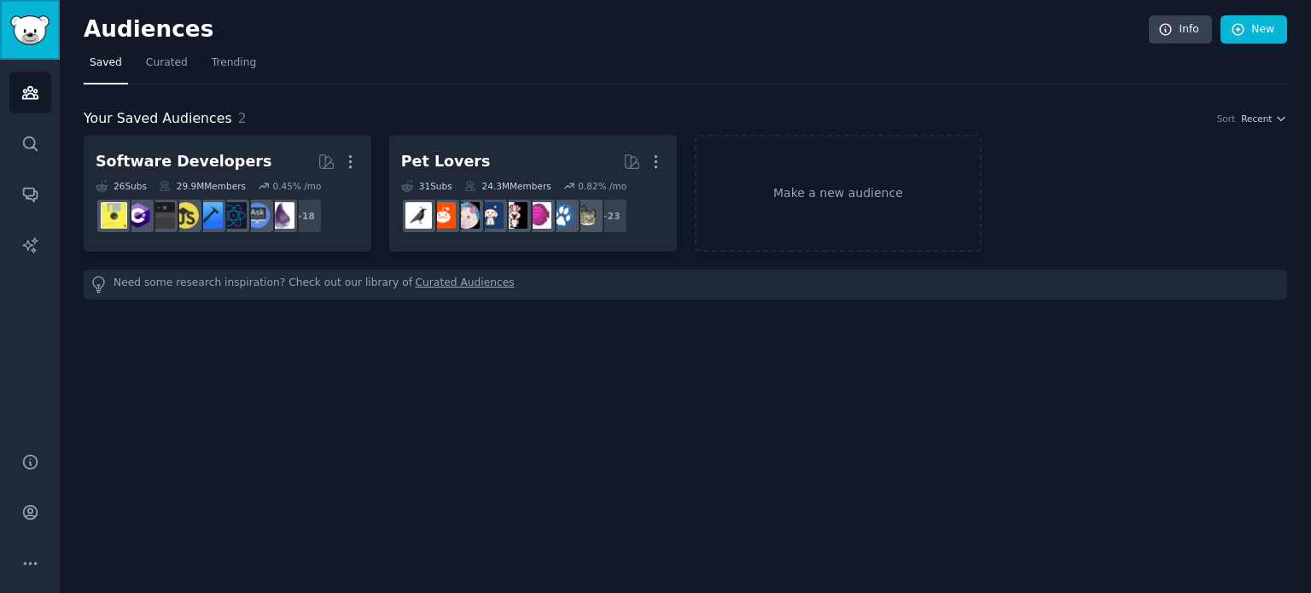
click at [38, 21] on img "Sidebar" at bounding box center [29, 30] width 39 height 30
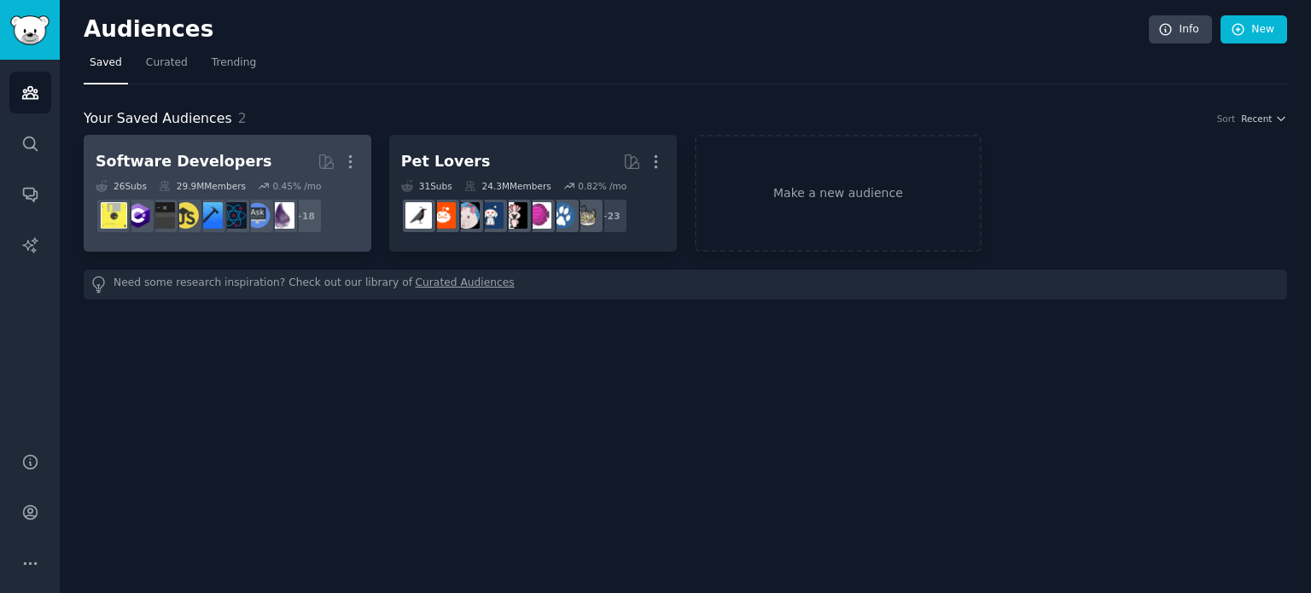
click at [152, 157] on div "Software Developers" at bounding box center [184, 161] width 176 height 21
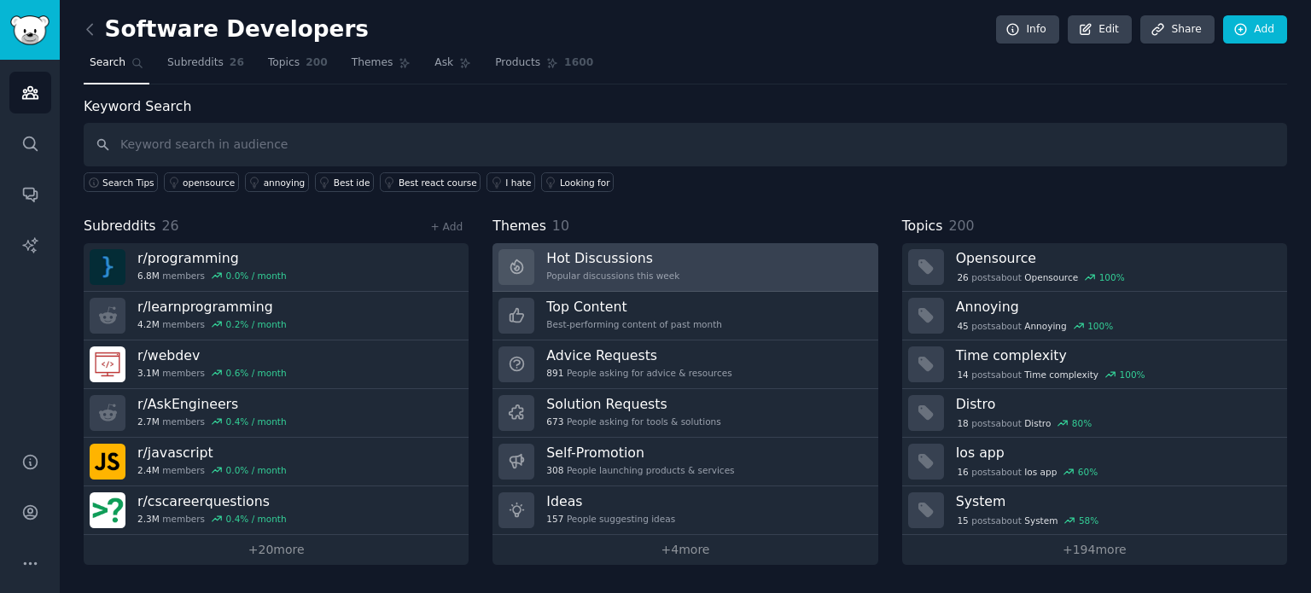
click at [607, 255] on h3 "Hot Discussions" at bounding box center [612, 258] width 133 height 18
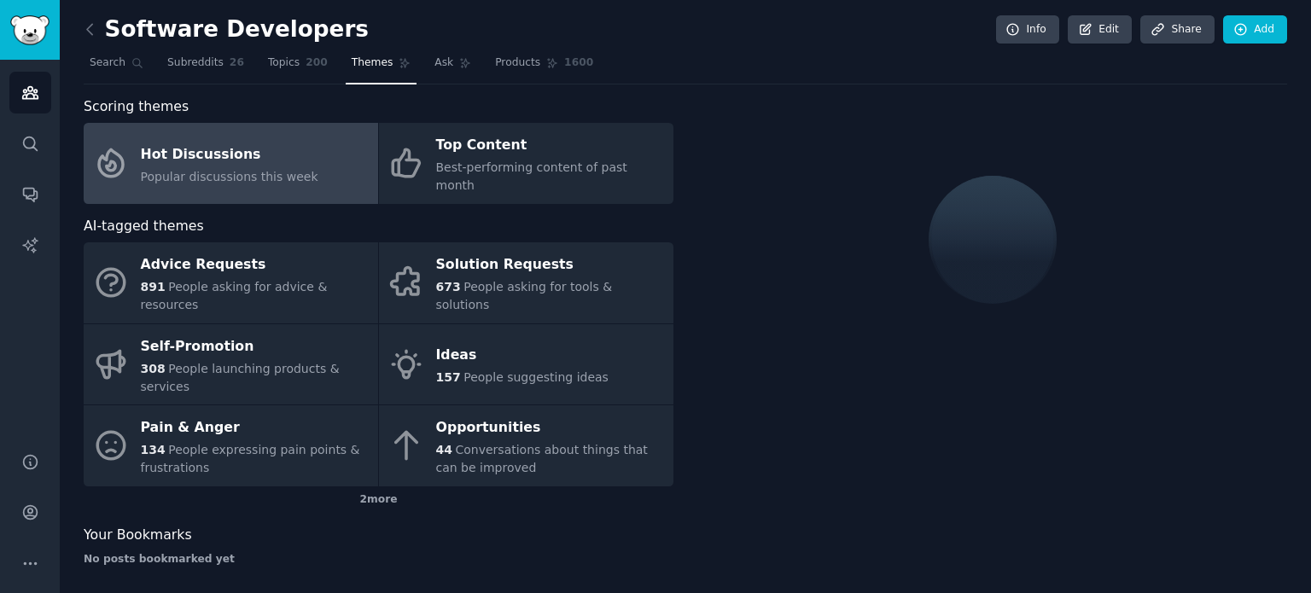
click at [172, 143] on div "Hot Discussions" at bounding box center [230, 154] width 178 height 27
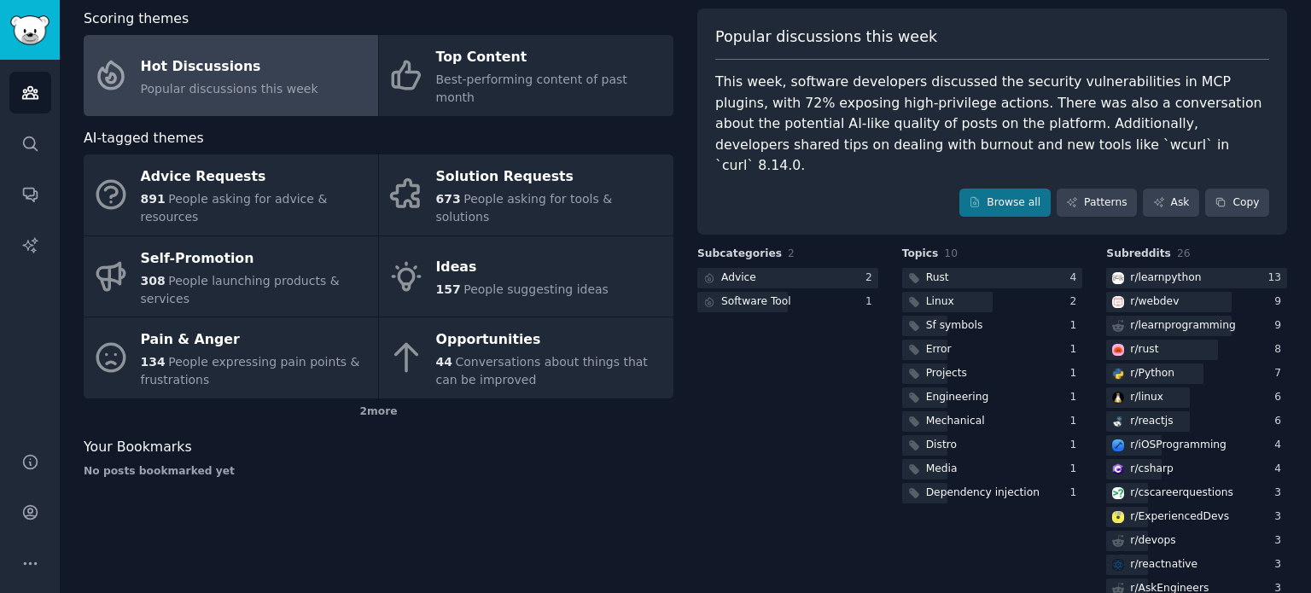
scroll to position [113, 0]
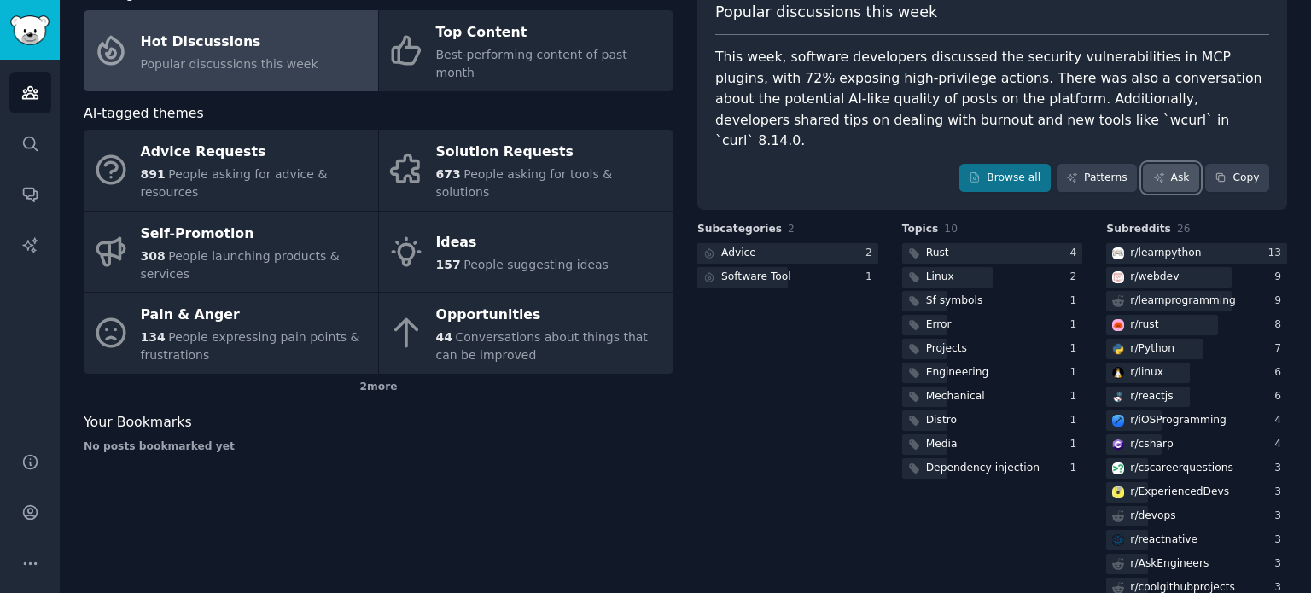
click at [1177, 164] on link "Ask" at bounding box center [1171, 178] width 56 height 29
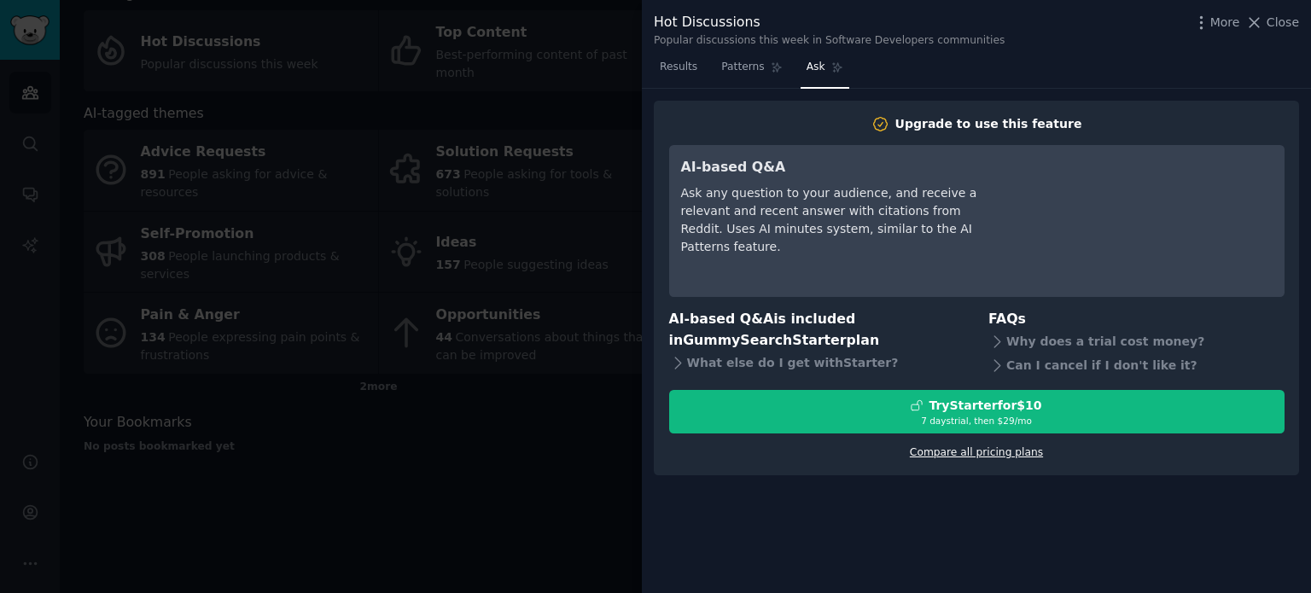
click at [963, 450] on link "Compare all pricing plans" at bounding box center [976, 452] width 133 height 12
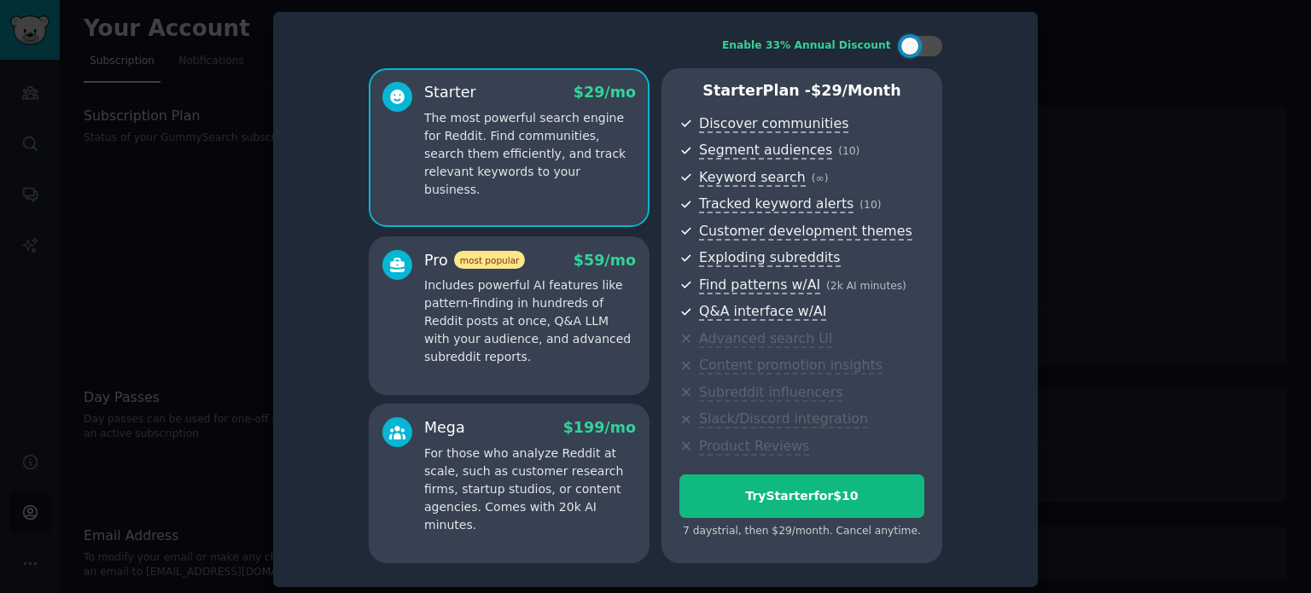
scroll to position [4, 0]
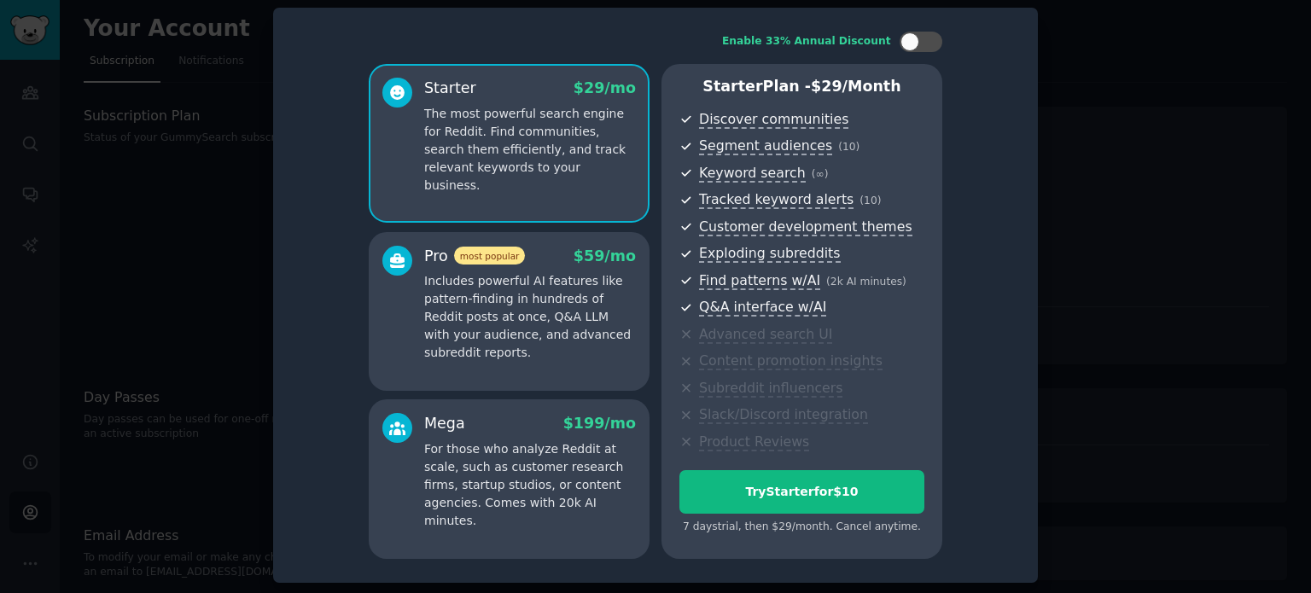
click at [178, 163] on div at bounding box center [655, 296] width 1311 height 593
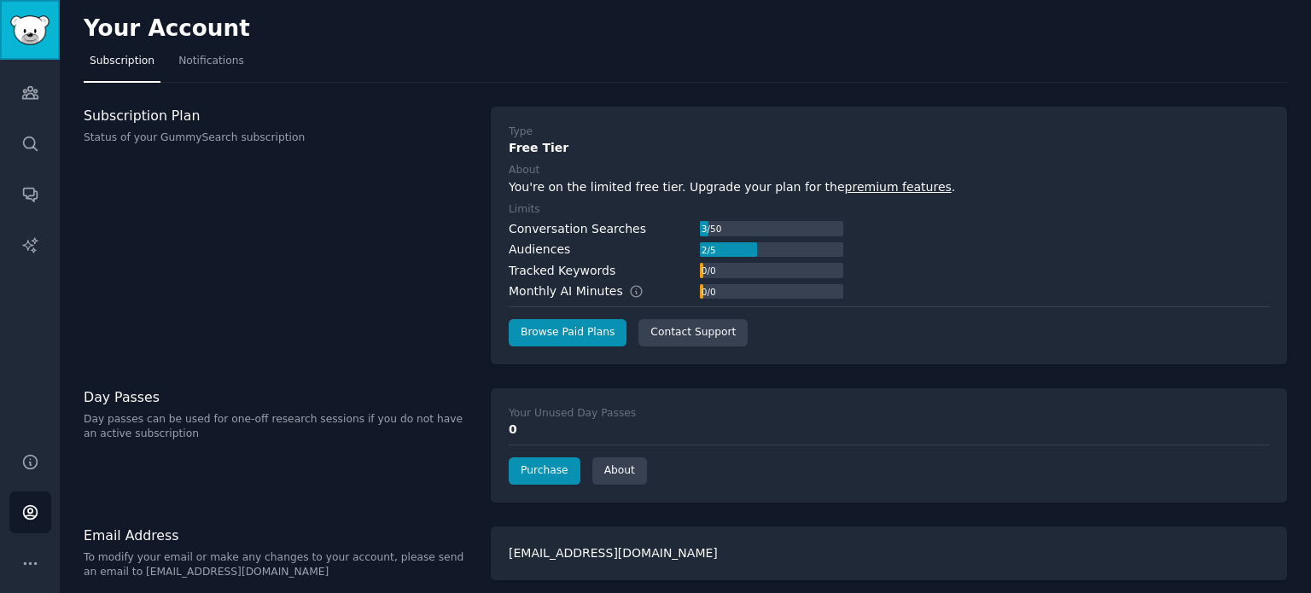
click at [29, 33] on img "Sidebar" at bounding box center [29, 30] width 39 height 30
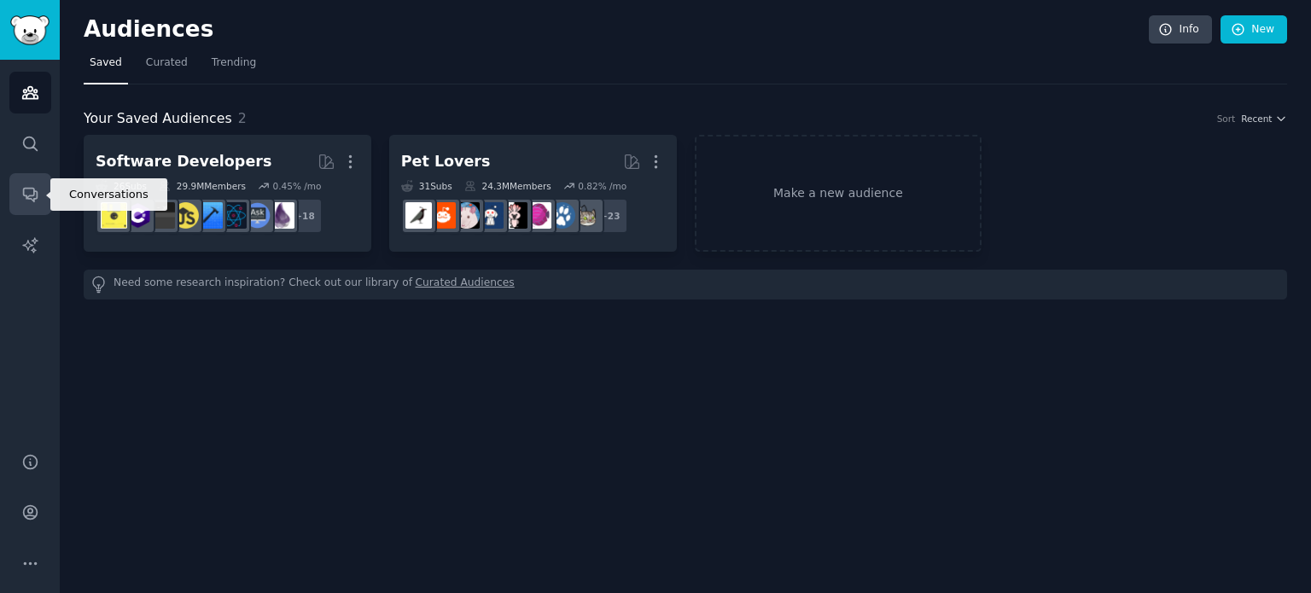
click at [36, 185] on icon "Sidebar" at bounding box center [30, 194] width 18 height 18
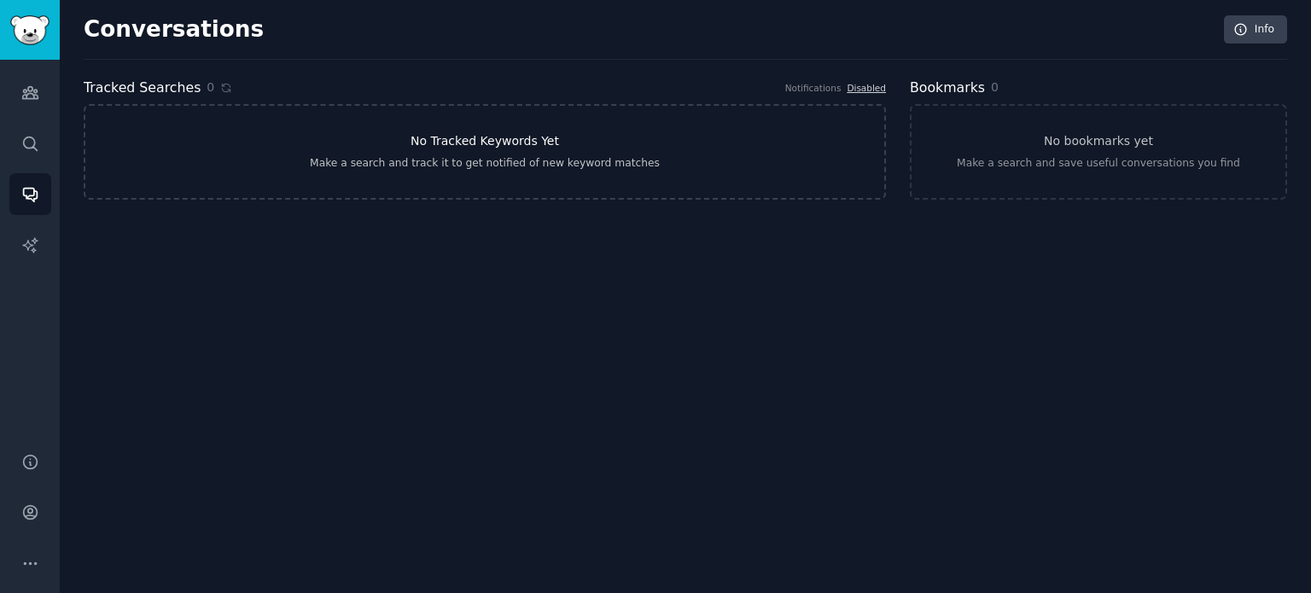
click at [476, 142] on h3 "No Tracked Keywords Yet" at bounding box center [484, 141] width 148 height 18
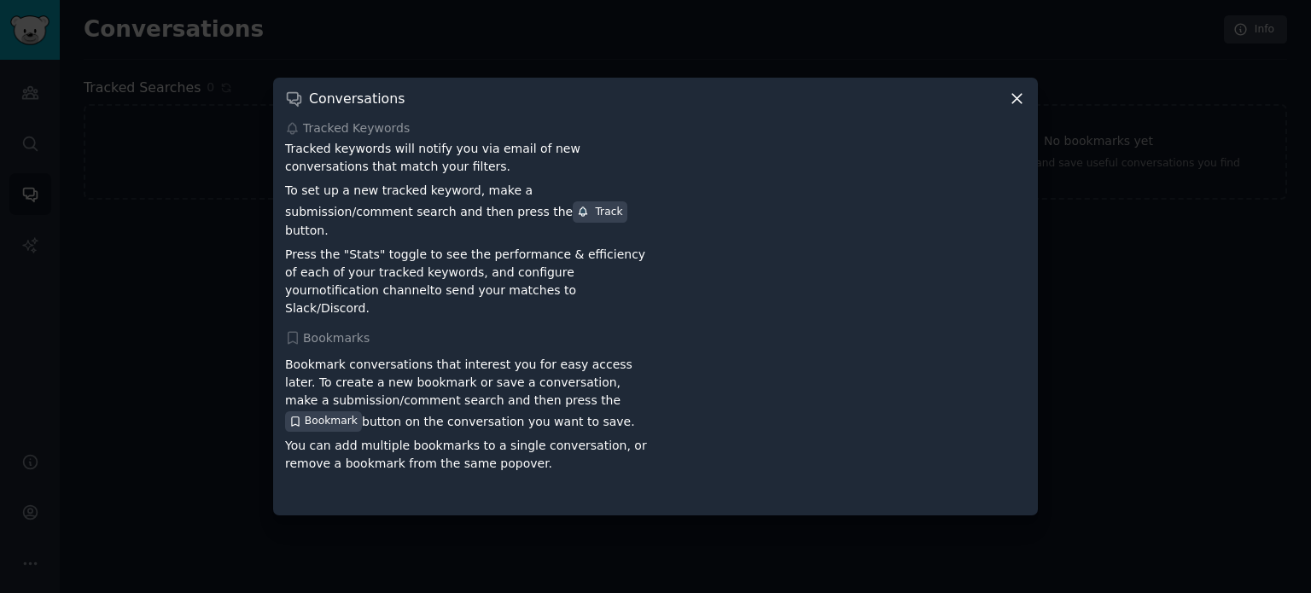
click at [1014, 108] on icon at bounding box center [1017, 99] width 18 height 18
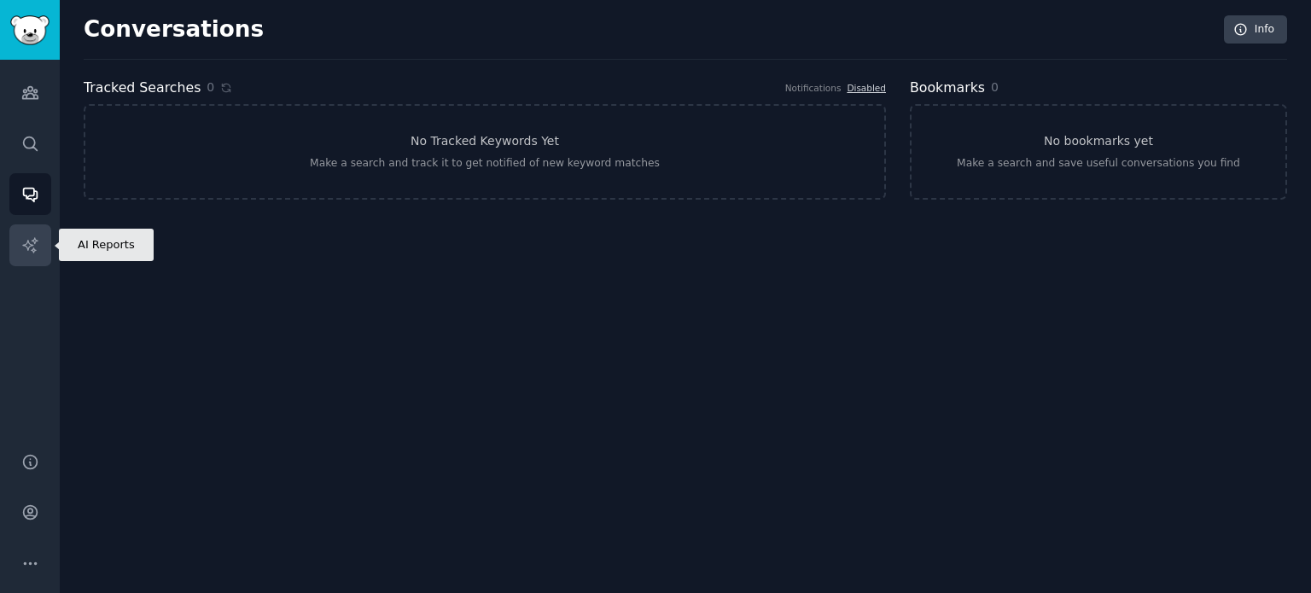
click at [33, 235] on link "AI Reports" at bounding box center [30, 245] width 42 height 42
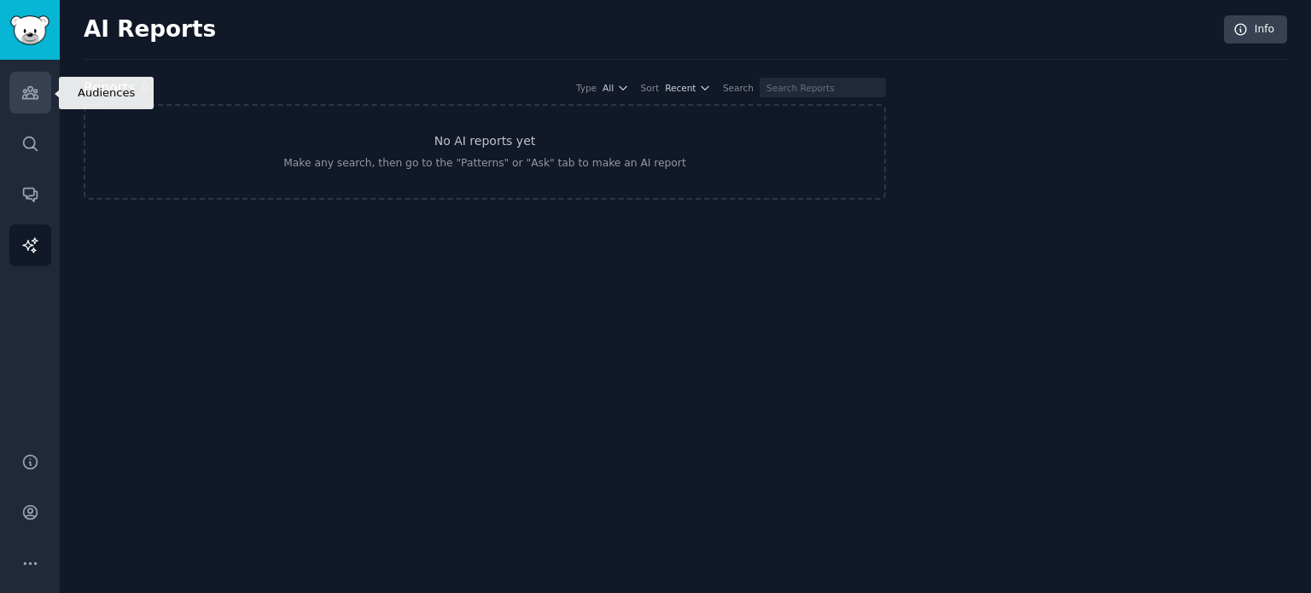
click at [21, 95] on icon "Sidebar" at bounding box center [30, 93] width 18 height 18
